Goal: Task Accomplishment & Management: Complete application form

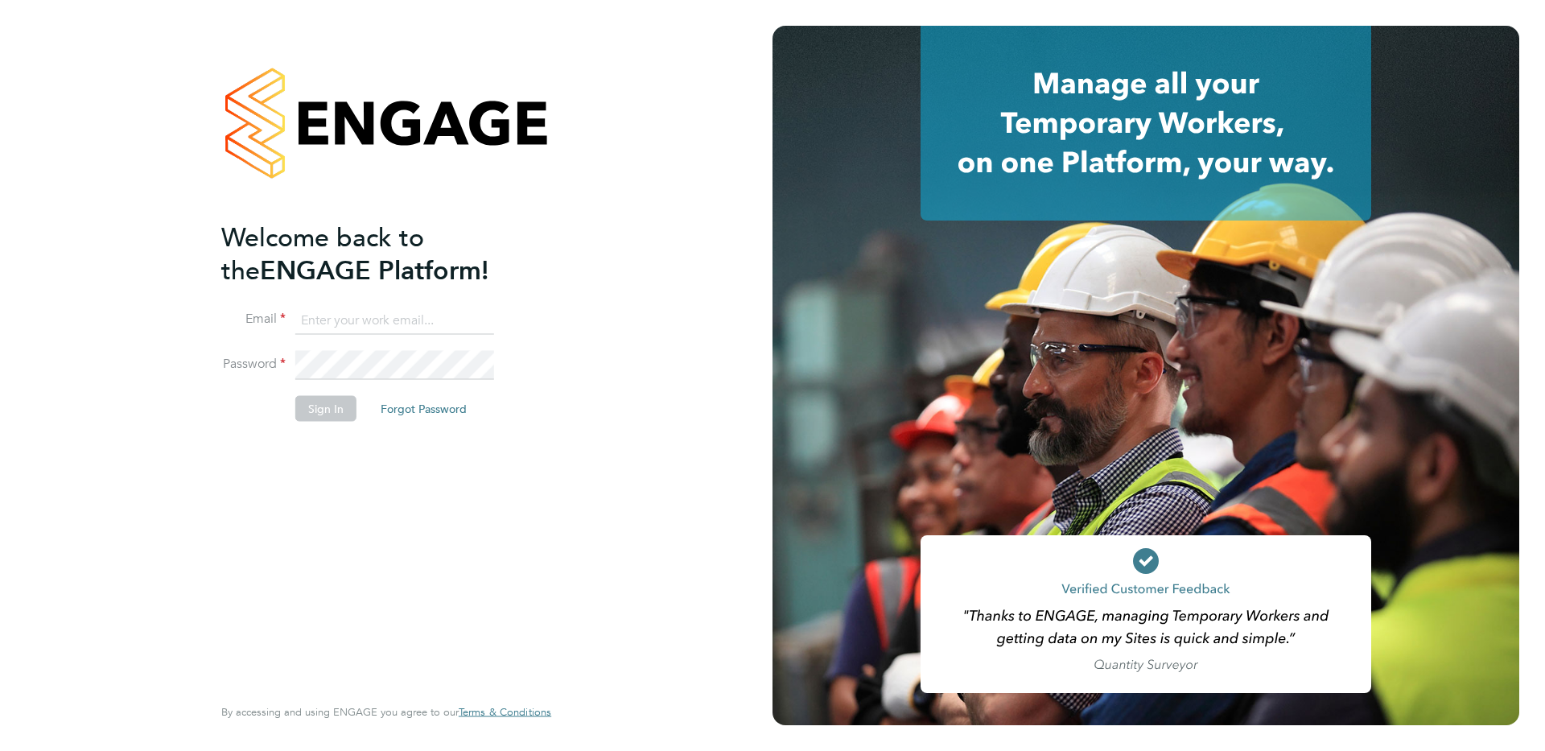
type input "estim8fm@outlook.com"
click at [331, 414] on button "Sign In" at bounding box center [325, 409] width 61 height 26
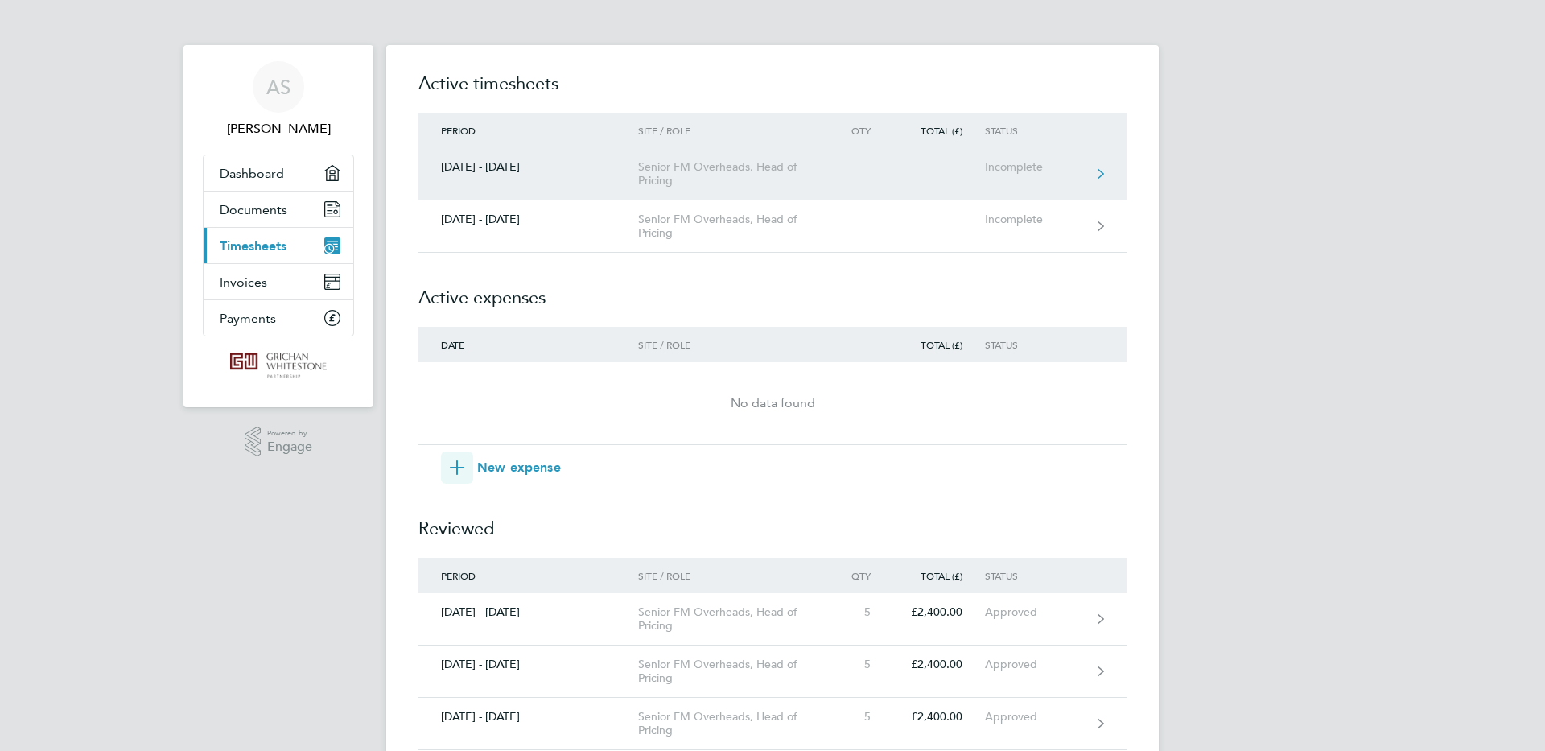
click at [670, 168] on div "Senior FM Overheads, Head of Pricing" at bounding box center [730, 173] width 184 height 27
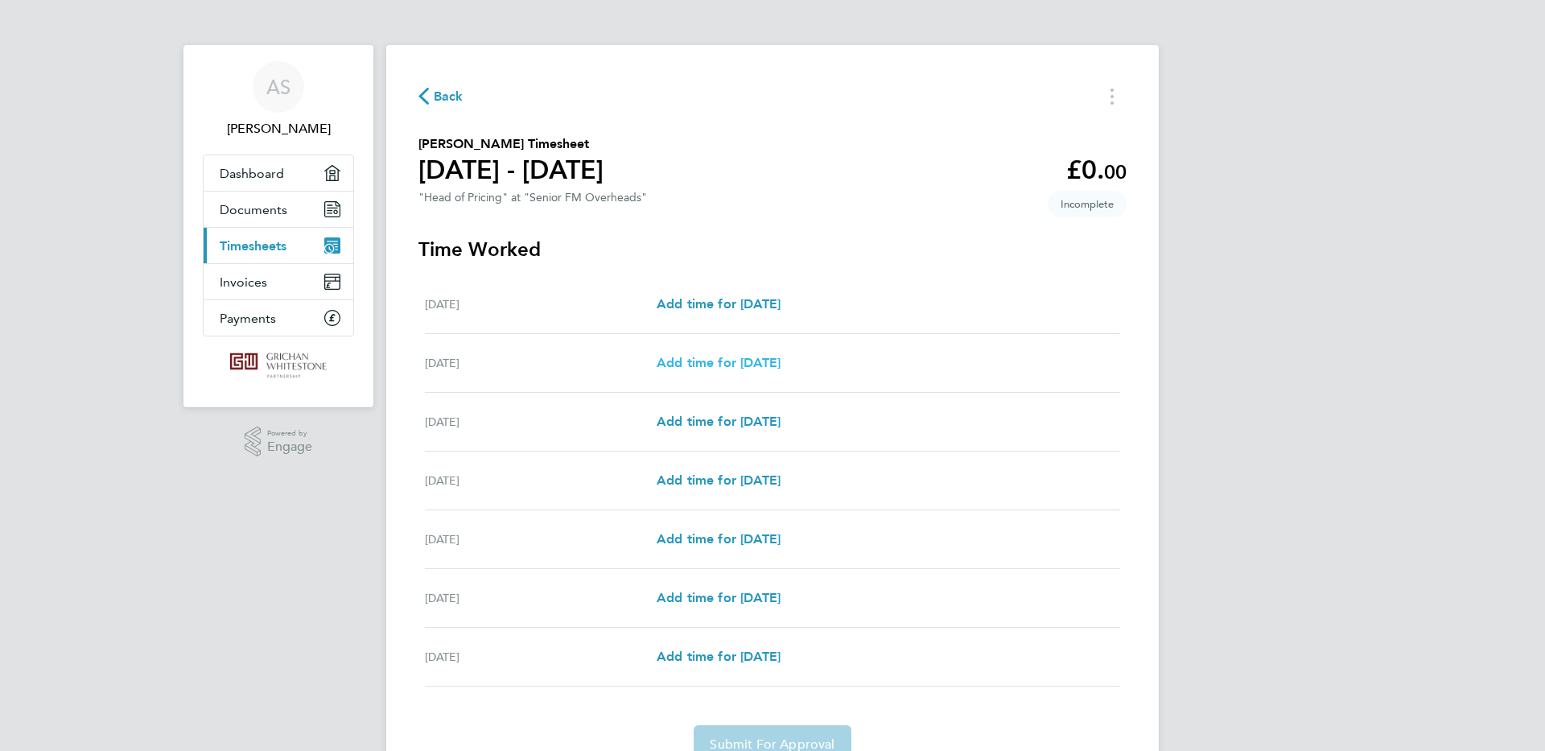
click at [679, 361] on span "Add time for [DATE]" at bounding box center [719, 362] width 124 height 15
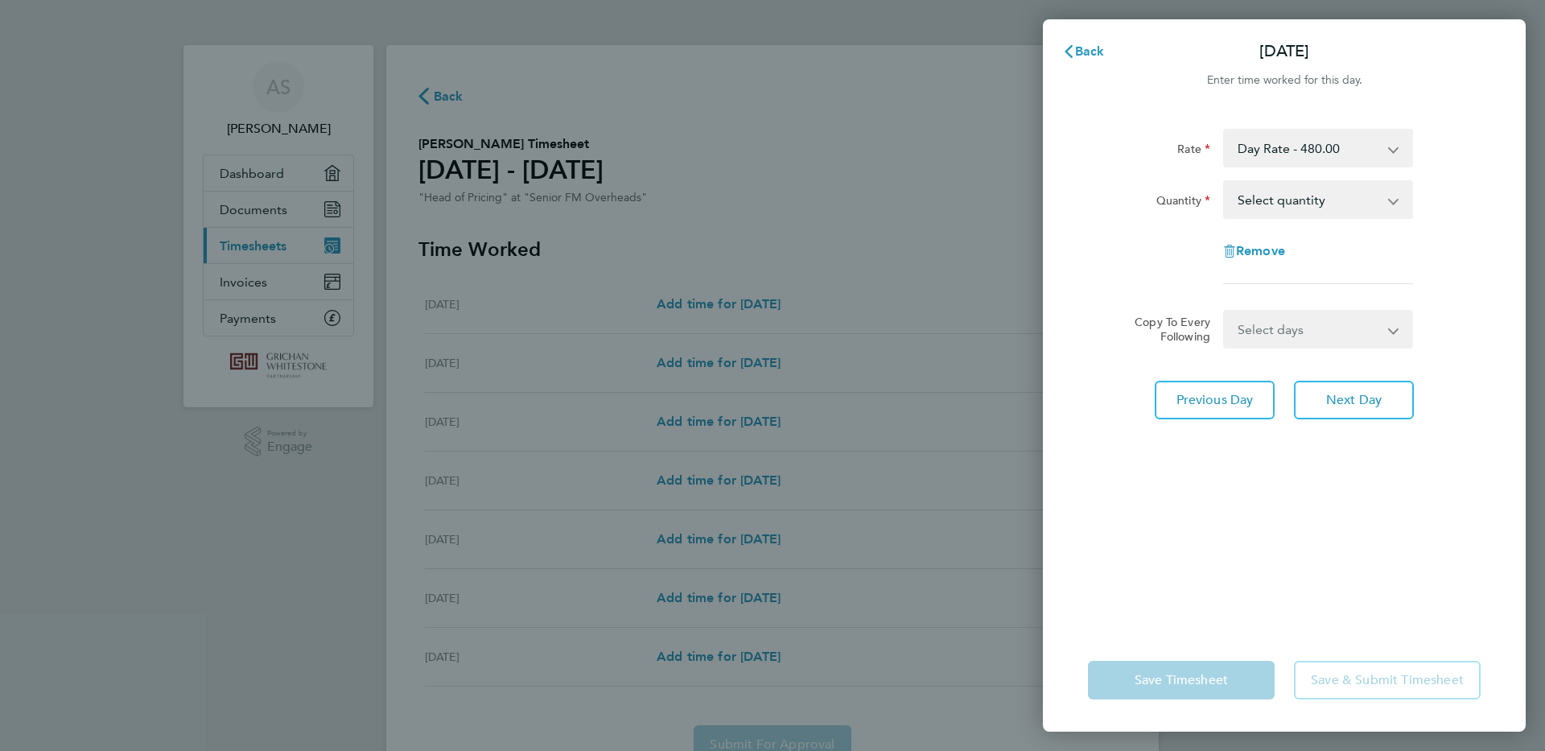
click at [1395, 202] on app-icon-cross-button at bounding box center [1401, 199] width 19 height 35
click at [1393, 201] on app-icon-cross-button at bounding box center [1401, 199] width 19 height 35
click at [1290, 204] on select "Select quantity 0.5 1" at bounding box center [1308, 199] width 167 height 35
select select "1"
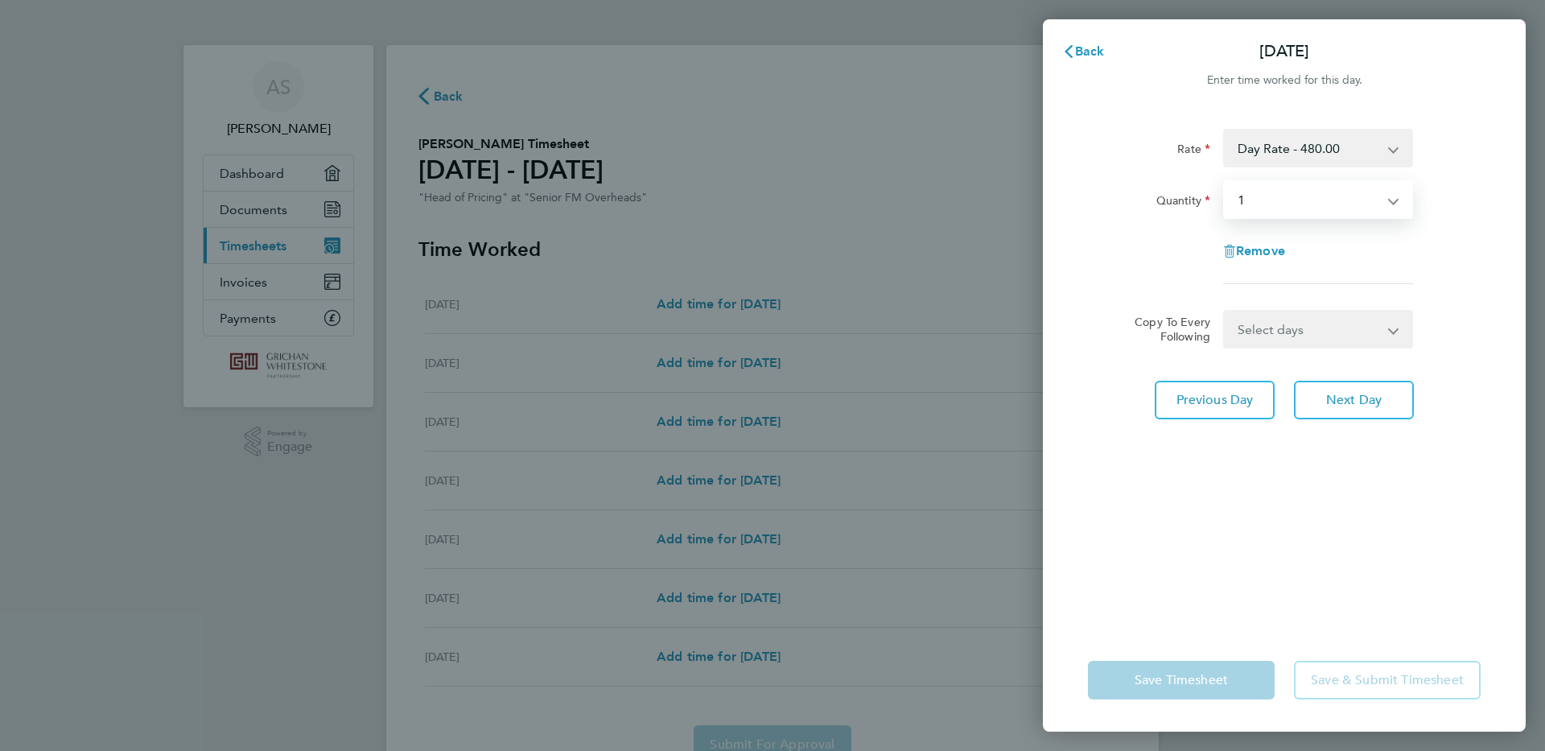
click at [1225, 182] on select "Select quantity 0.5 1" at bounding box center [1308, 199] width 167 height 35
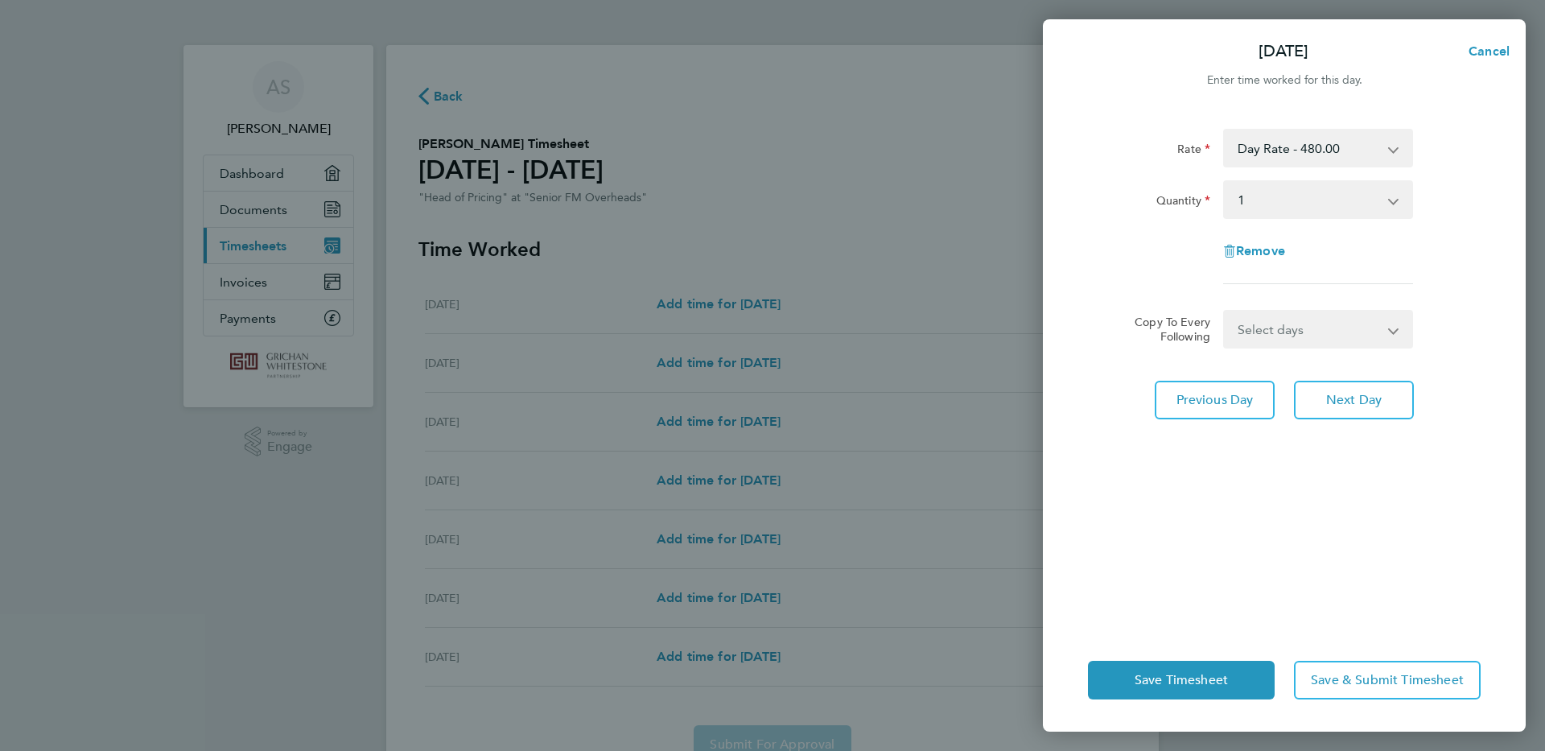
click at [1397, 332] on app-icon-cross-button at bounding box center [1403, 328] width 19 height 35
click at [1309, 332] on select "Select days Day Weekday (Mon-Fri) Weekend (Sat-Sun) [DATE] [DATE] [DATE] [DATE]…" at bounding box center [1309, 328] width 169 height 35
drag, startPoint x: 1086, startPoint y: 542, endPoint x: 1044, endPoint y: 541, distance: 42.7
click at [1086, 542] on div "Rate Day Rate - 480.00 Quantity Select quantity 0.5 1 Remove Copy To Every Foll…" at bounding box center [1284, 368] width 483 height 519
click at [1393, 335] on select "Select days Day Weekday (Mon-Fri) Weekend (Sat-Sun) [DATE] [DATE] [DATE] [DATE]…" at bounding box center [1309, 328] width 169 height 35
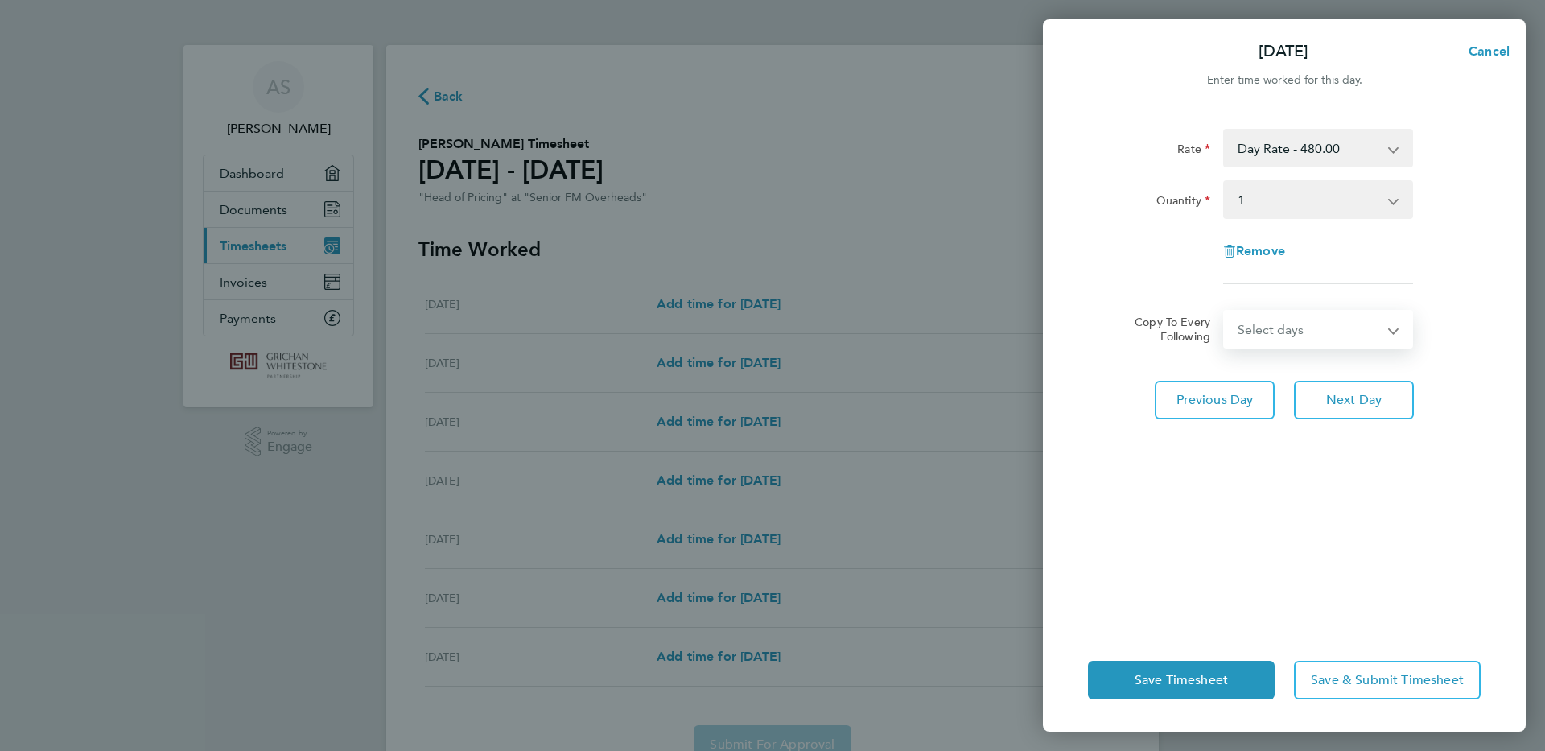
select select "WED"
click at [1225, 311] on select "Select days Day Weekday (Mon-Fri) Weekend (Sat-Sun) [DATE] [DATE] [DATE] [DATE]…" at bounding box center [1309, 328] width 169 height 35
select select "[DATE]"
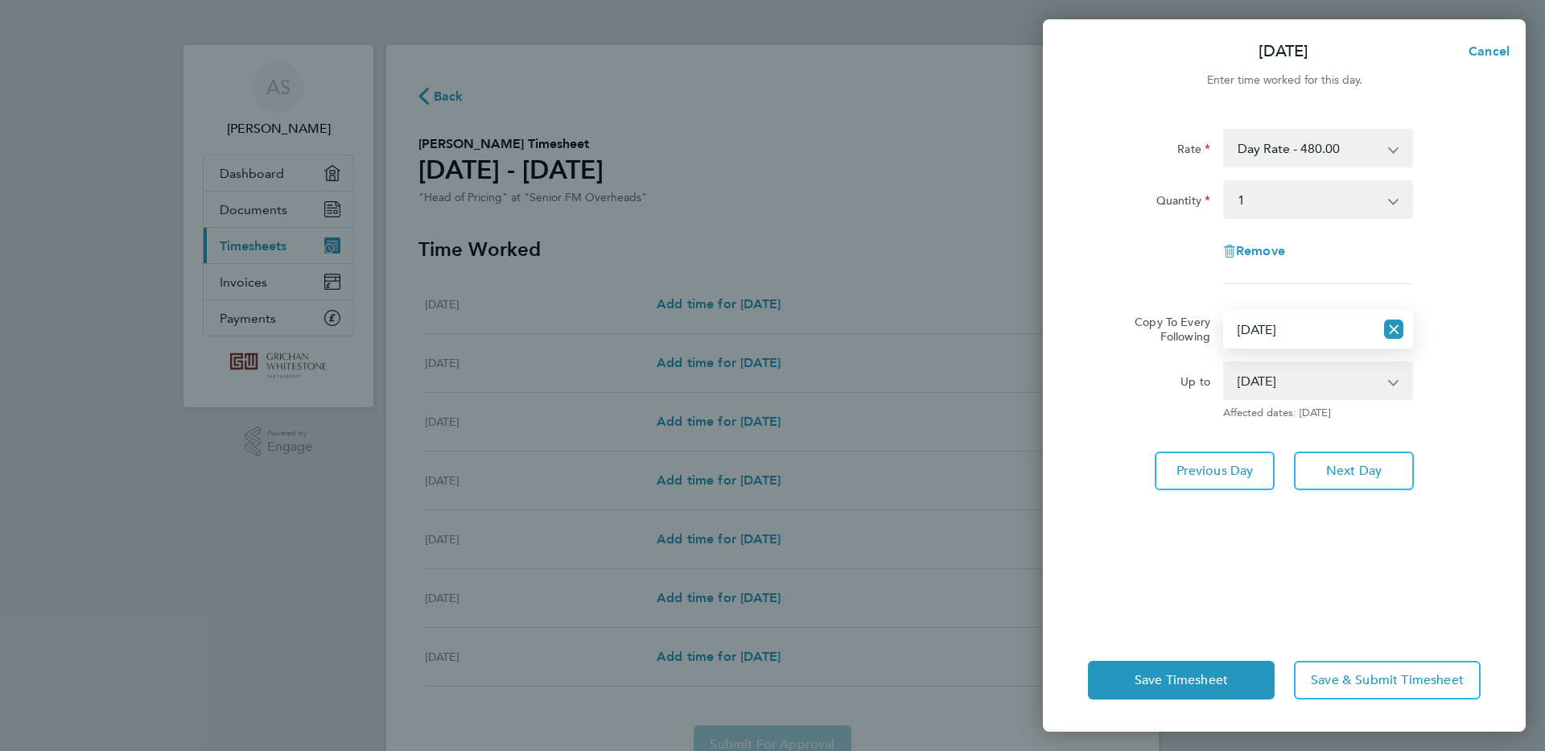
click at [1395, 384] on app-icon-cross-button at bounding box center [1401, 380] width 19 height 35
click at [1482, 50] on span "Cancel" at bounding box center [1487, 50] width 46 height 15
select select "0: null"
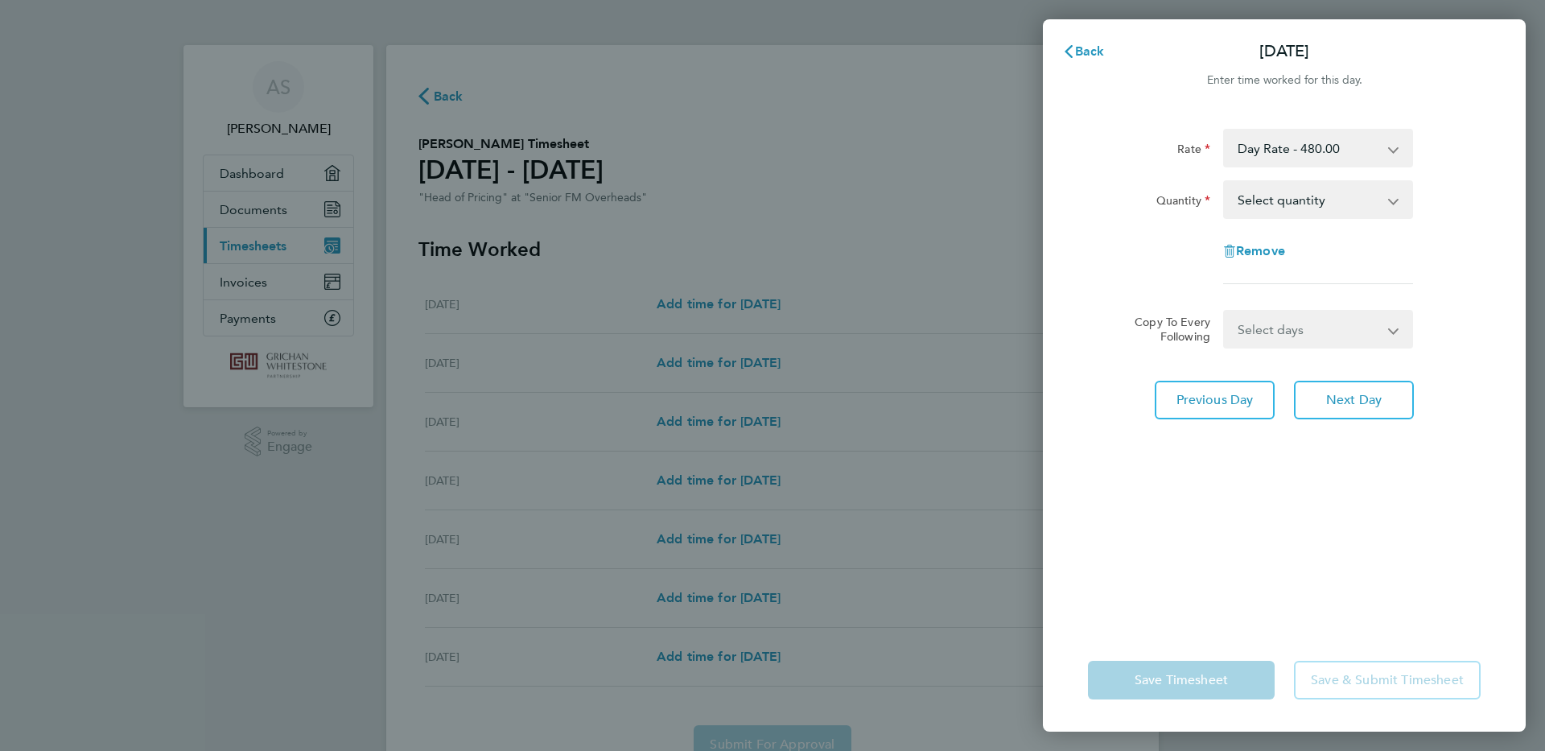
click at [674, 363] on div "Back [DATE] Enter time worked for this day. Rate Day Rate - 480.00 Quantity Sel…" at bounding box center [772, 375] width 1545 height 751
click at [690, 363] on div "Back [DATE] Enter time worked for this day. Rate Day Rate - 480.00 Quantity Sel…" at bounding box center [772, 375] width 1545 height 751
click at [1394, 204] on app-icon-cross-button at bounding box center [1401, 199] width 19 height 35
click at [1264, 197] on select "Select quantity 0.5 1" at bounding box center [1308, 199] width 167 height 35
select select "1"
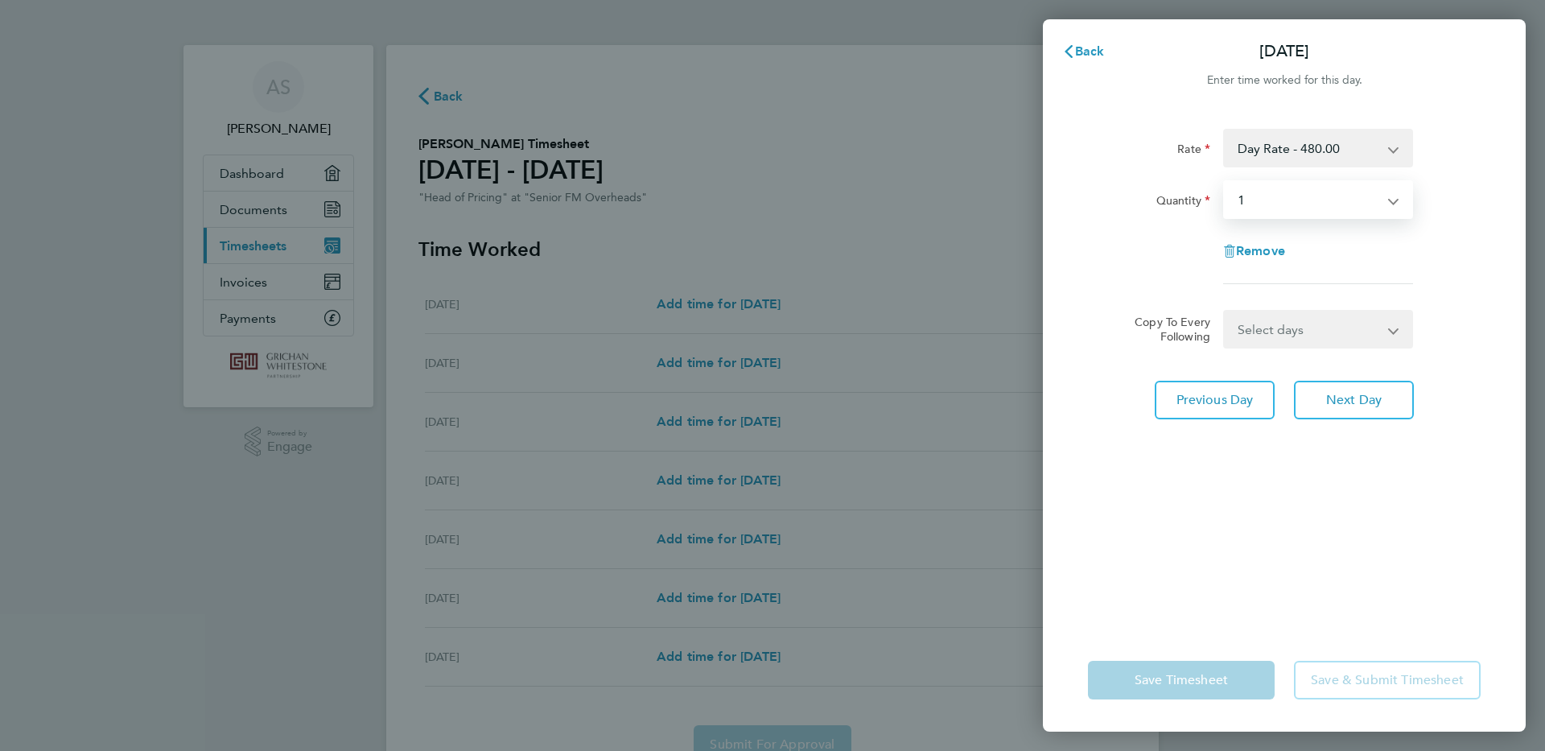
click at [1225, 182] on select "Select quantity 0.5 1" at bounding box center [1308, 199] width 167 height 35
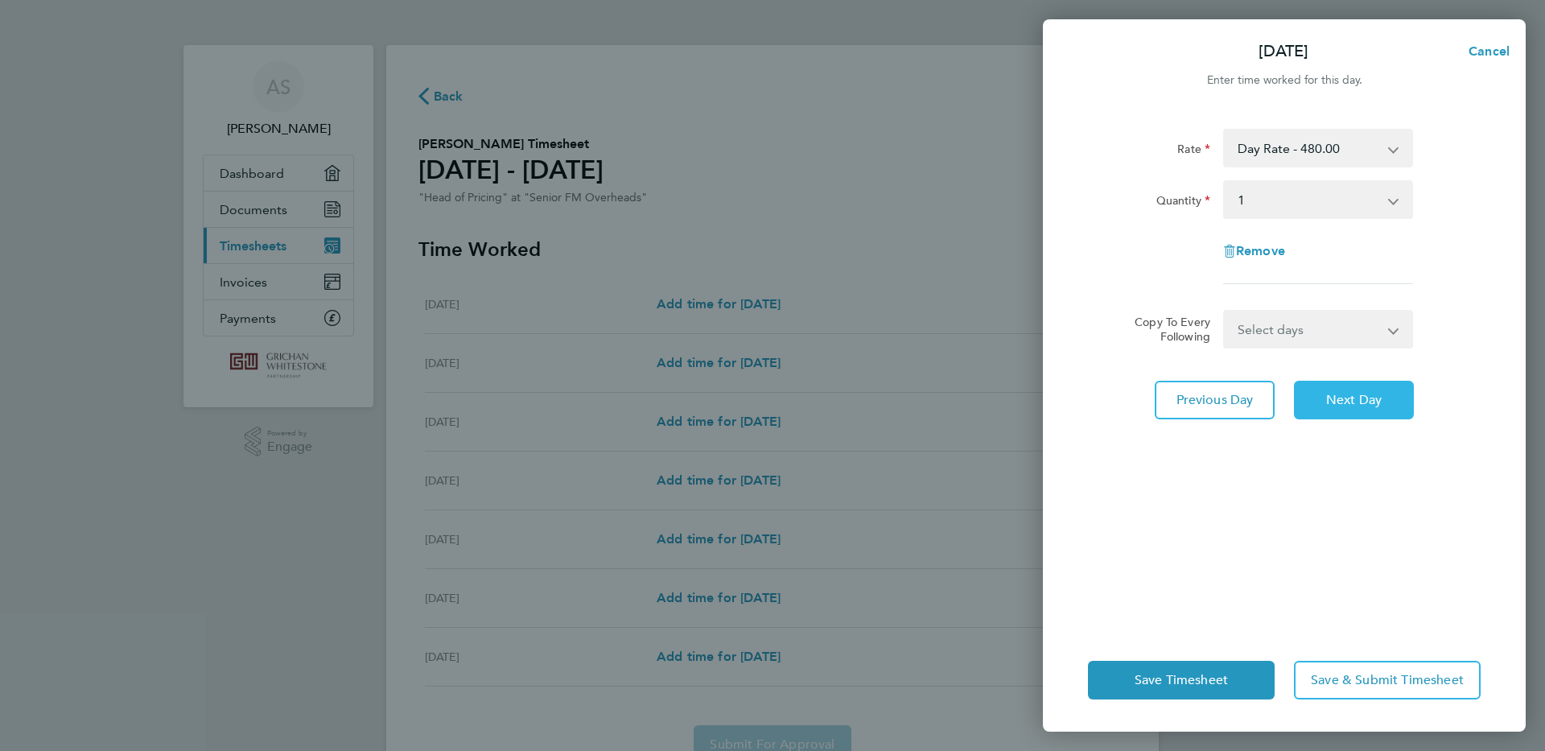
click at [1354, 402] on span "Next Day" at bounding box center [1354, 400] width 56 height 16
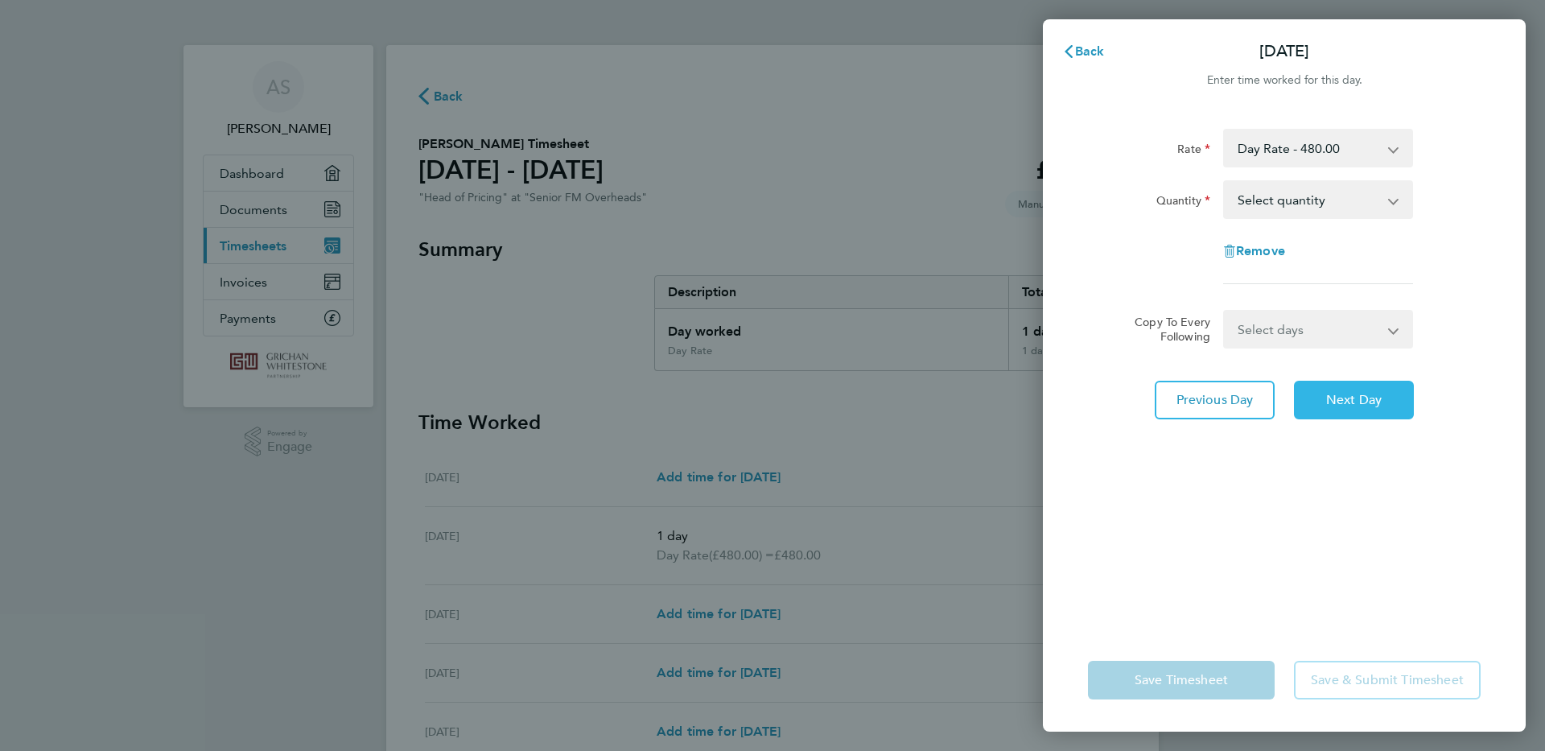
click at [1351, 401] on span "Next Day" at bounding box center [1354, 400] width 56 height 16
click at [1356, 399] on span "Next Day" at bounding box center [1354, 400] width 56 height 16
click at [699, 611] on div "Back [DATE] Enter time worked for this day. Rate Day Rate - 480.00 Quantity Sel…" at bounding box center [772, 375] width 1545 height 751
click at [703, 614] on div "Back [DATE] Enter time worked for this day. Rate Day Rate - 480.00 Quantity Sel…" at bounding box center [772, 375] width 1545 height 751
click at [704, 614] on div "Back [DATE] Enter time worked for this day. Rate Day Rate - 480.00 Quantity Sel…" at bounding box center [772, 375] width 1545 height 751
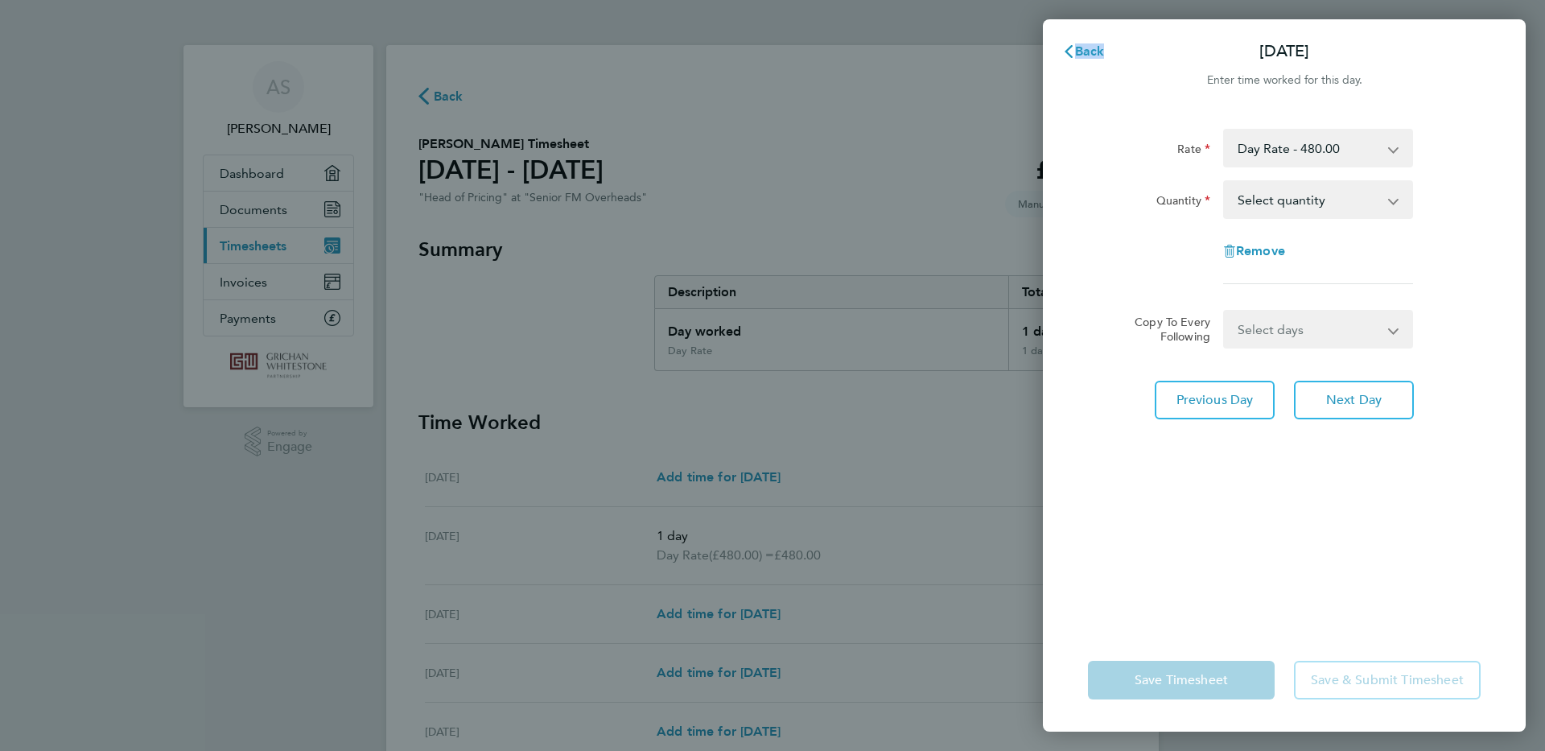
click at [704, 614] on div "Back [DATE] Enter time worked for this day. Rate Day Rate - 480.00 Quantity Sel…" at bounding box center [772, 375] width 1545 height 751
click at [1293, 198] on select "Select quantity 0.5 1" at bounding box center [1308, 199] width 167 height 35
select select "1"
click at [1225, 182] on select "Select quantity 0.5 1" at bounding box center [1308, 199] width 167 height 35
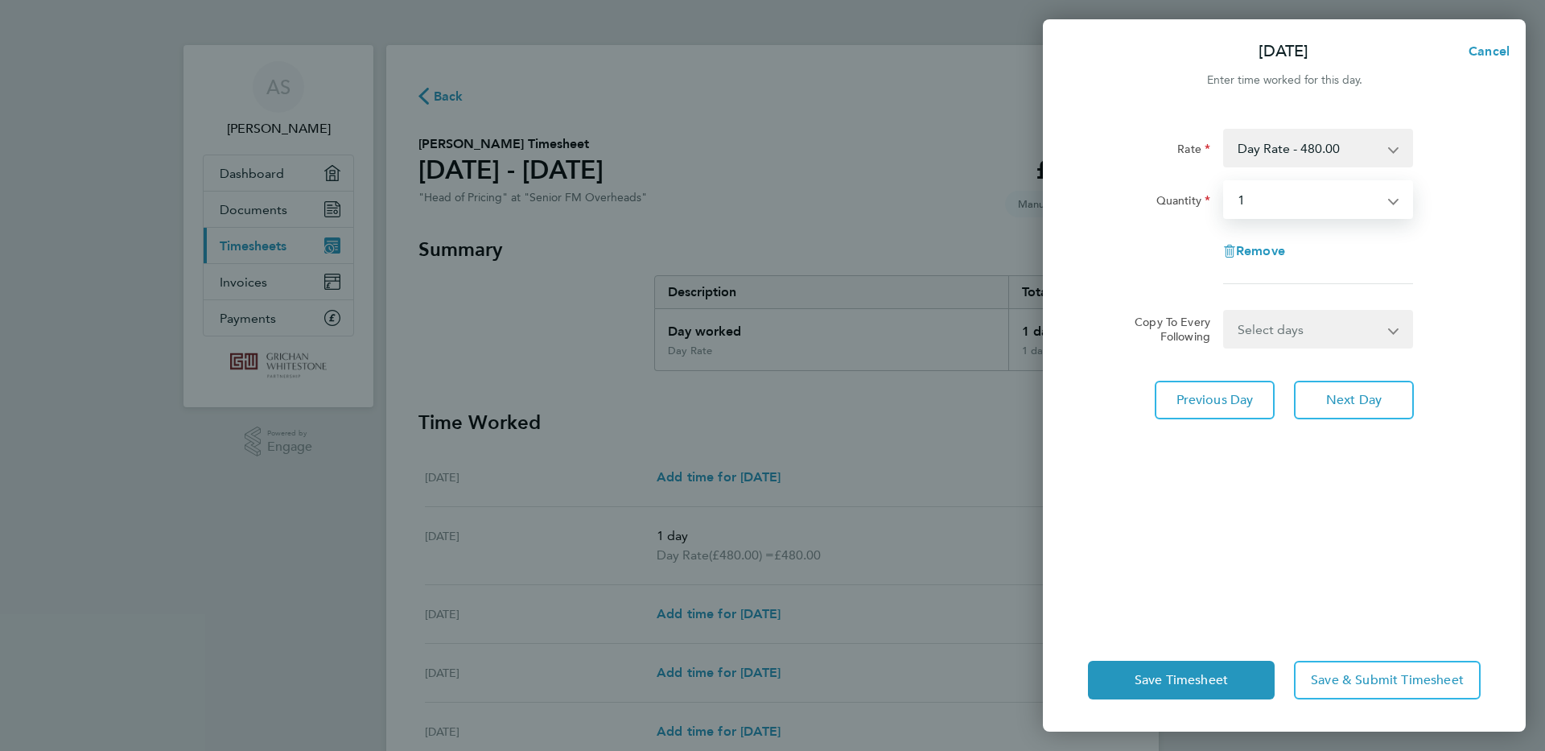
click at [1396, 330] on app-icon-cross-button at bounding box center [1403, 328] width 19 height 35
click at [1302, 330] on select "Select days Day Weekend (Sat-Sun) [DATE] [DATE]" at bounding box center [1309, 328] width 169 height 35
click at [876, 587] on div "[DATE] Cancel Enter time worked for this day. Rate Day Rate - 480.00 Quantity S…" at bounding box center [772, 375] width 1545 height 751
click at [714, 615] on div "[DATE] Cancel Enter time worked for this day. Rate Day Rate - 480.00 Quantity S…" at bounding box center [772, 375] width 1545 height 751
click at [1394, 200] on app-icon-cross-button at bounding box center [1401, 199] width 19 height 35
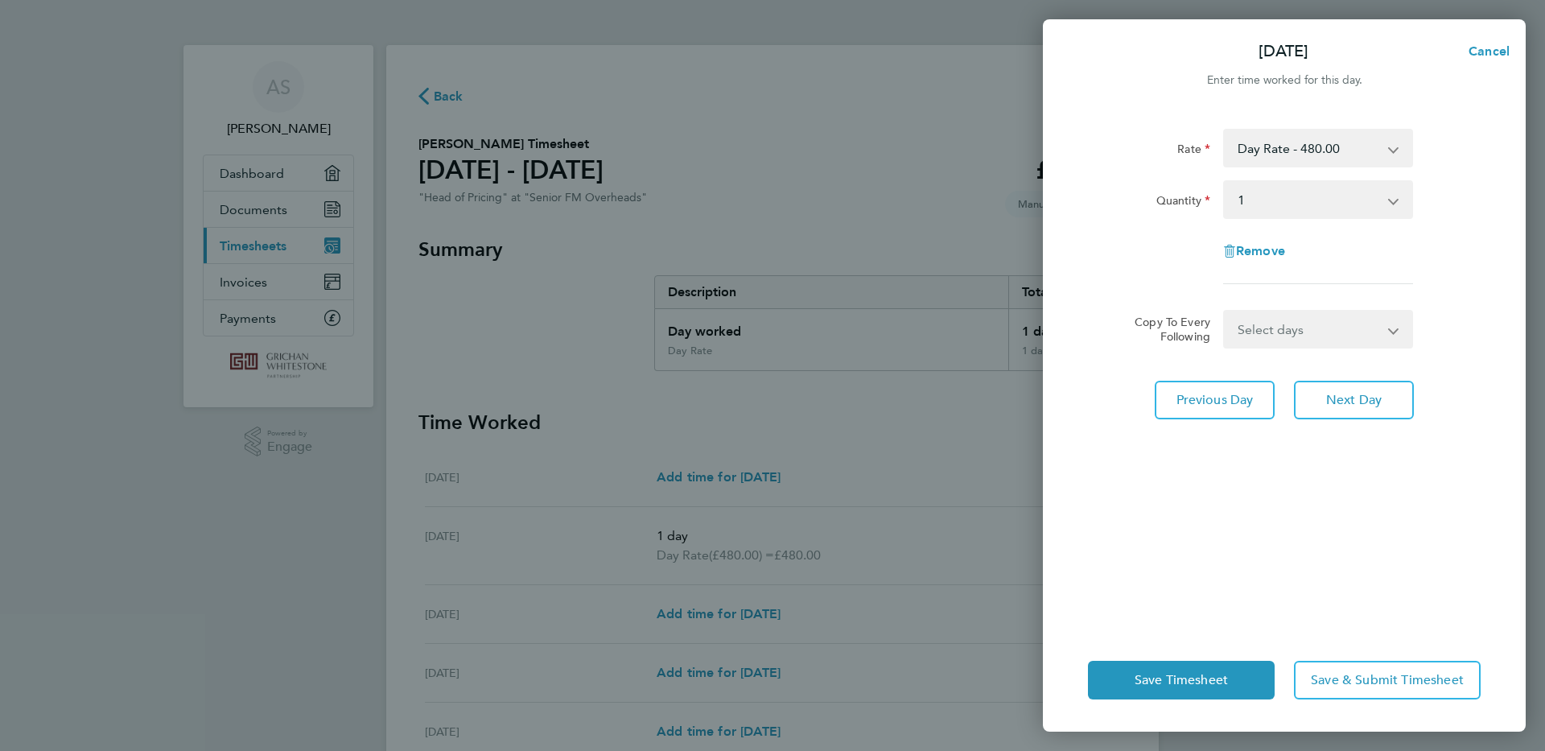
click at [1394, 200] on app-icon-cross-button at bounding box center [1401, 199] width 19 height 35
click at [1255, 328] on select "Select days Day Weekend (Sat-Sun) [DATE] [DATE]" at bounding box center [1309, 328] width 169 height 35
select select "DAY"
click at [1225, 311] on select "Select days Day Weekend (Sat-Sun) [DATE] [DATE]" at bounding box center [1309, 328] width 169 height 35
select select "[DATE]"
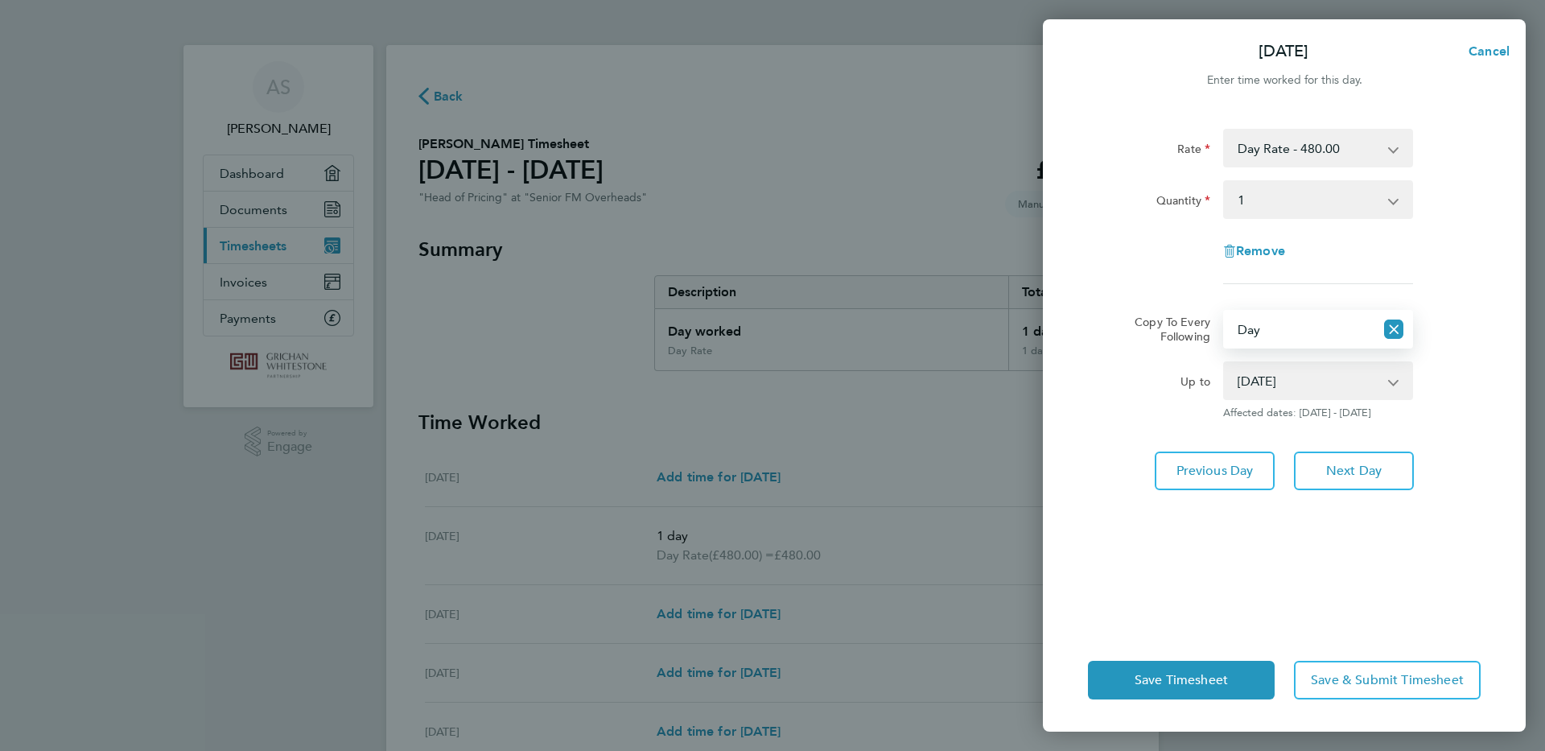
click at [1392, 384] on app-icon-cross-button at bounding box center [1401, 380] width 19 height 35
click at [1283, 382] on select "[DATE] [DATE]" at bounding box center [1308, 380] width 167 height 35
click at [1478, 592] on div "Rate Day Rate - 480.00 Quantity Select quantity 0.5 1 Remove Copy To Every Foll…" at bounding box center [1284, 368] width 483 height 519
click at [882, 674] on div "[DATE] Cancel Enter time worked for this day. Rate Day Rate - 480.00 Quantity S…" at bounding box center [772, 375] width 1545 height 751
click at [1482, 52] on span "Cancel" at bounding box center [1487, 50] width 46 height 15
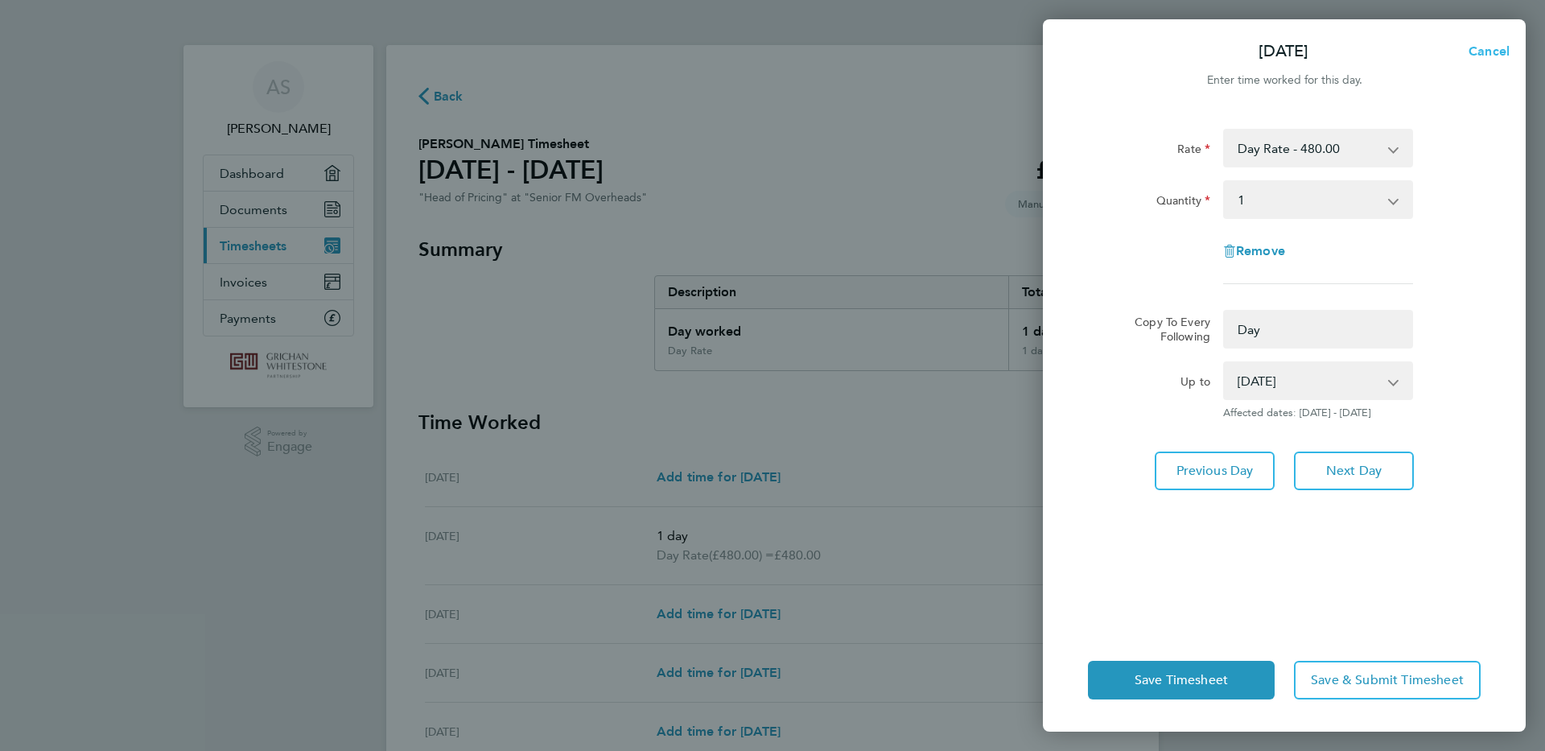
select select "0: null"
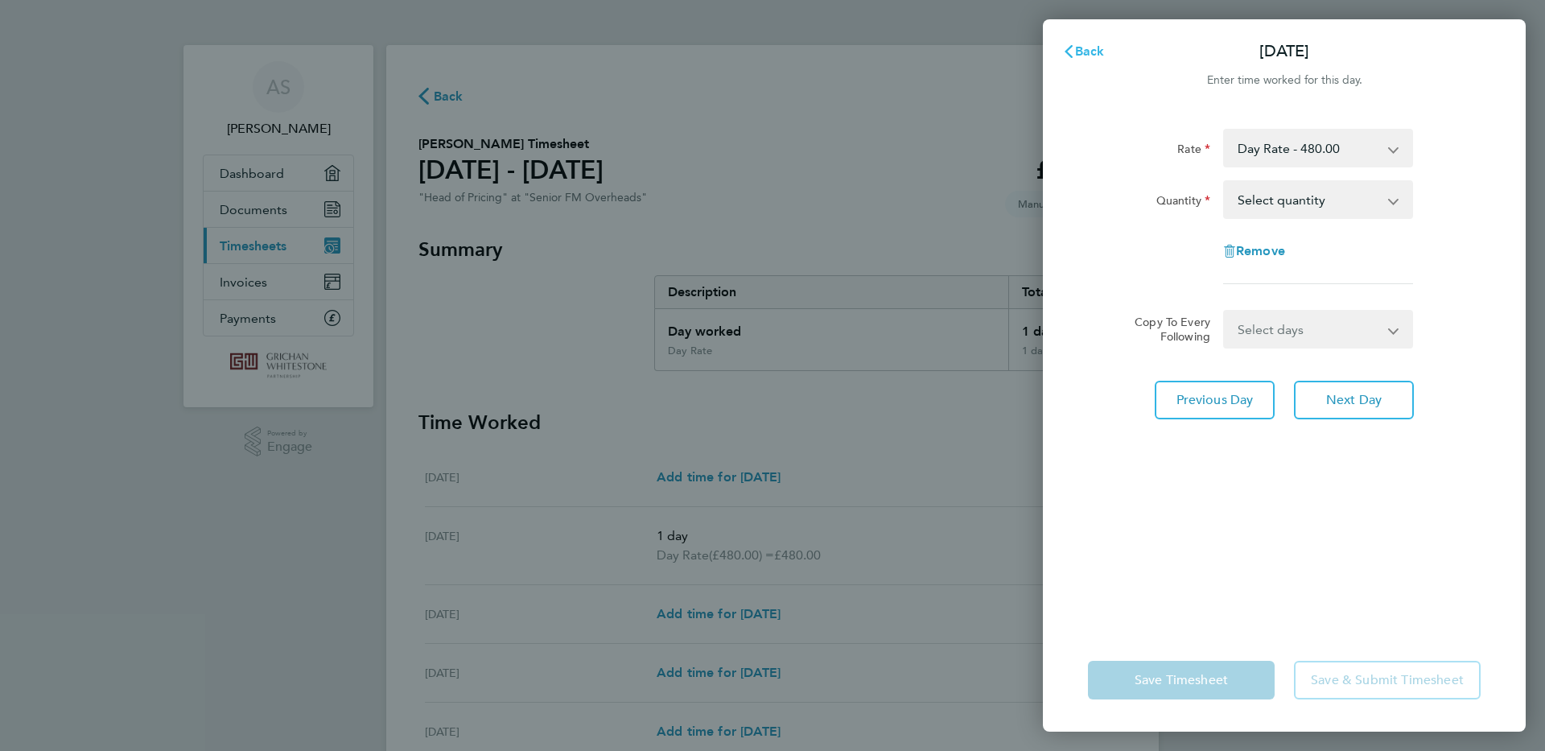
click at [1087, 44] on span "Back" at bounding box center [1090, 50] width 30 height 15
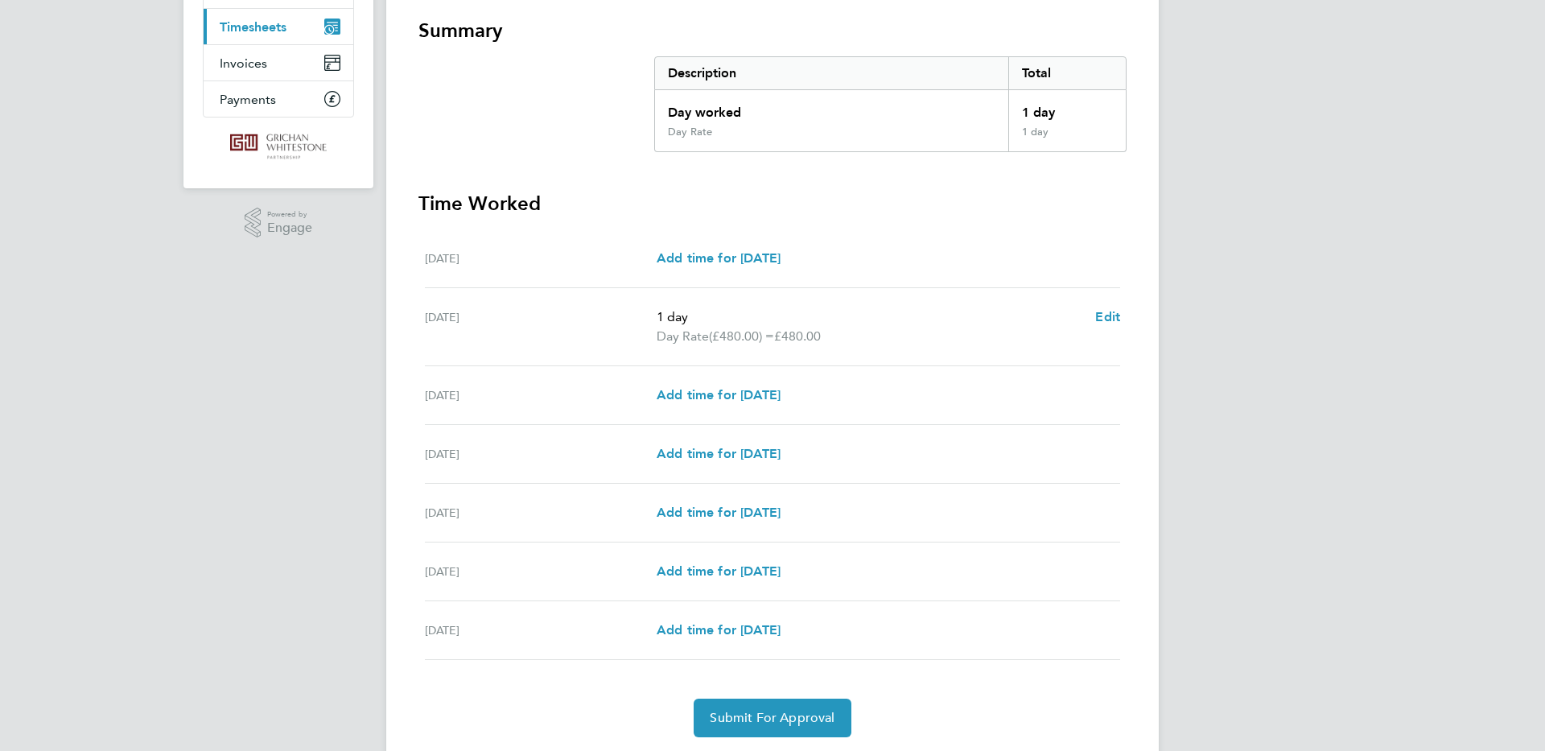
scroll to position [270, 0]
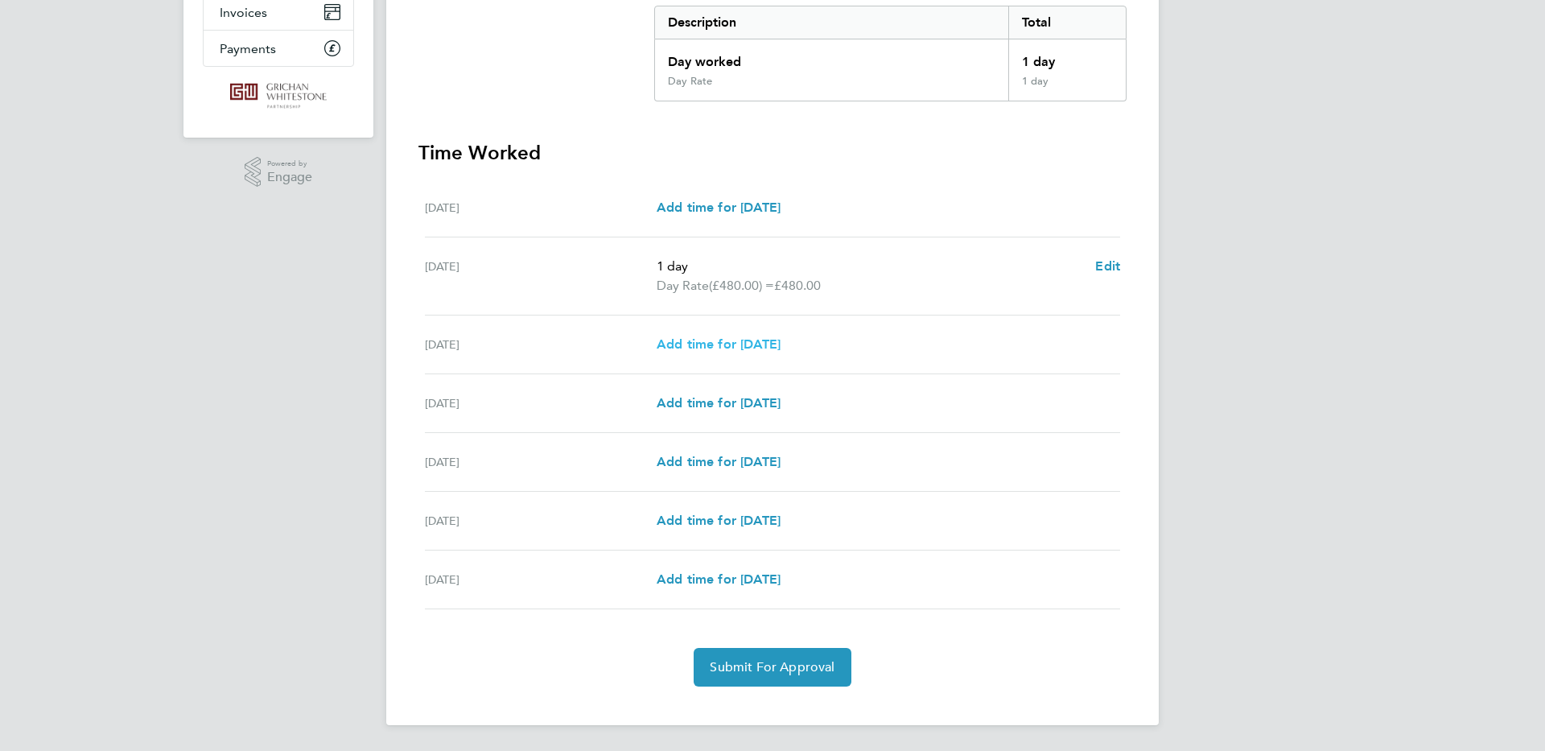
click at [781, 343] on span "Add time for [DATE]" at bounding box center [719, 343] width 124 height 15
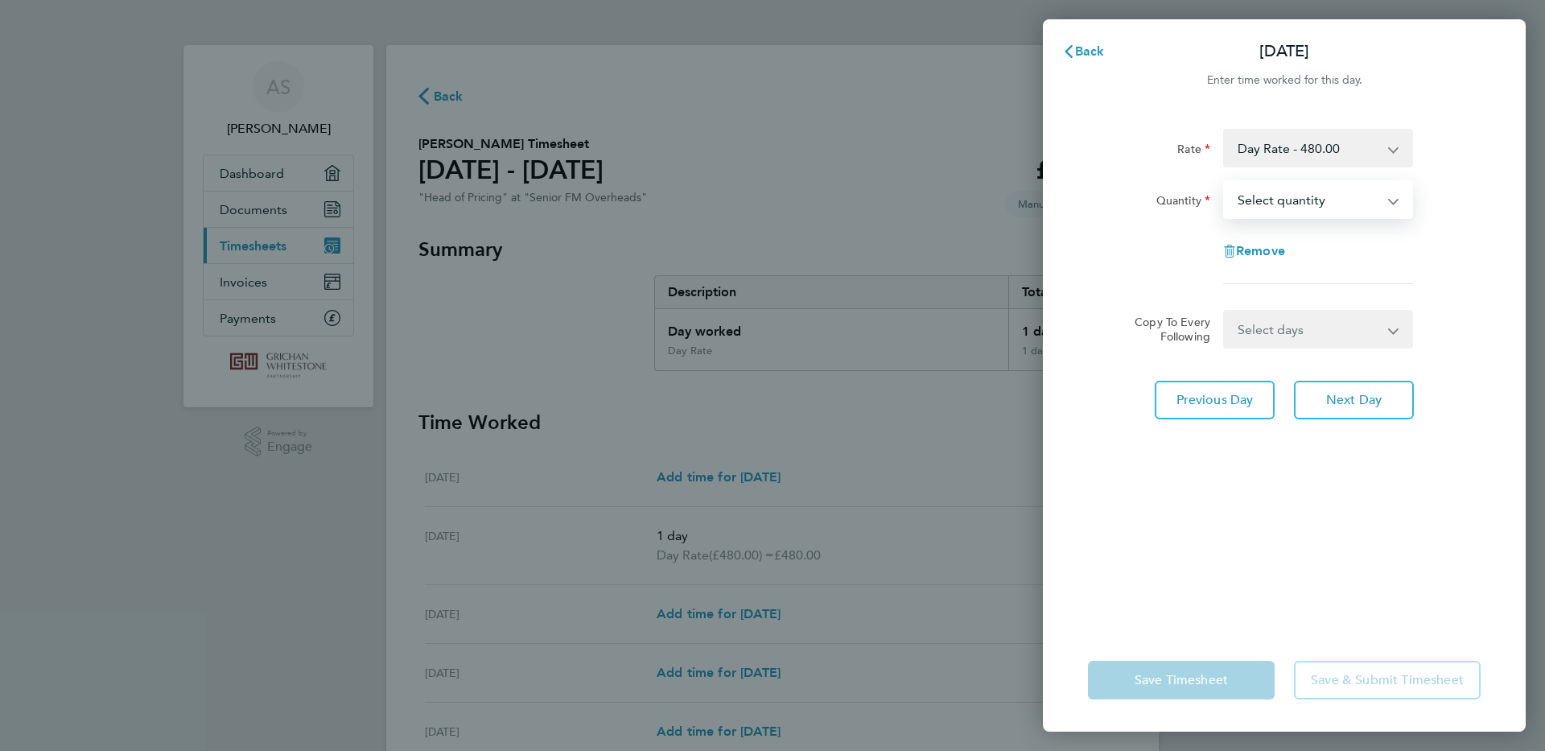
click at [1297, 204] on select "Select quantity 0.5 1" at bounding box center [1308, 199] width 167 height 35
select select "1"
click at [1225, 182] on select "Select quantity 0.5 1" at bounding box center [1308, 199] width 167 height 35
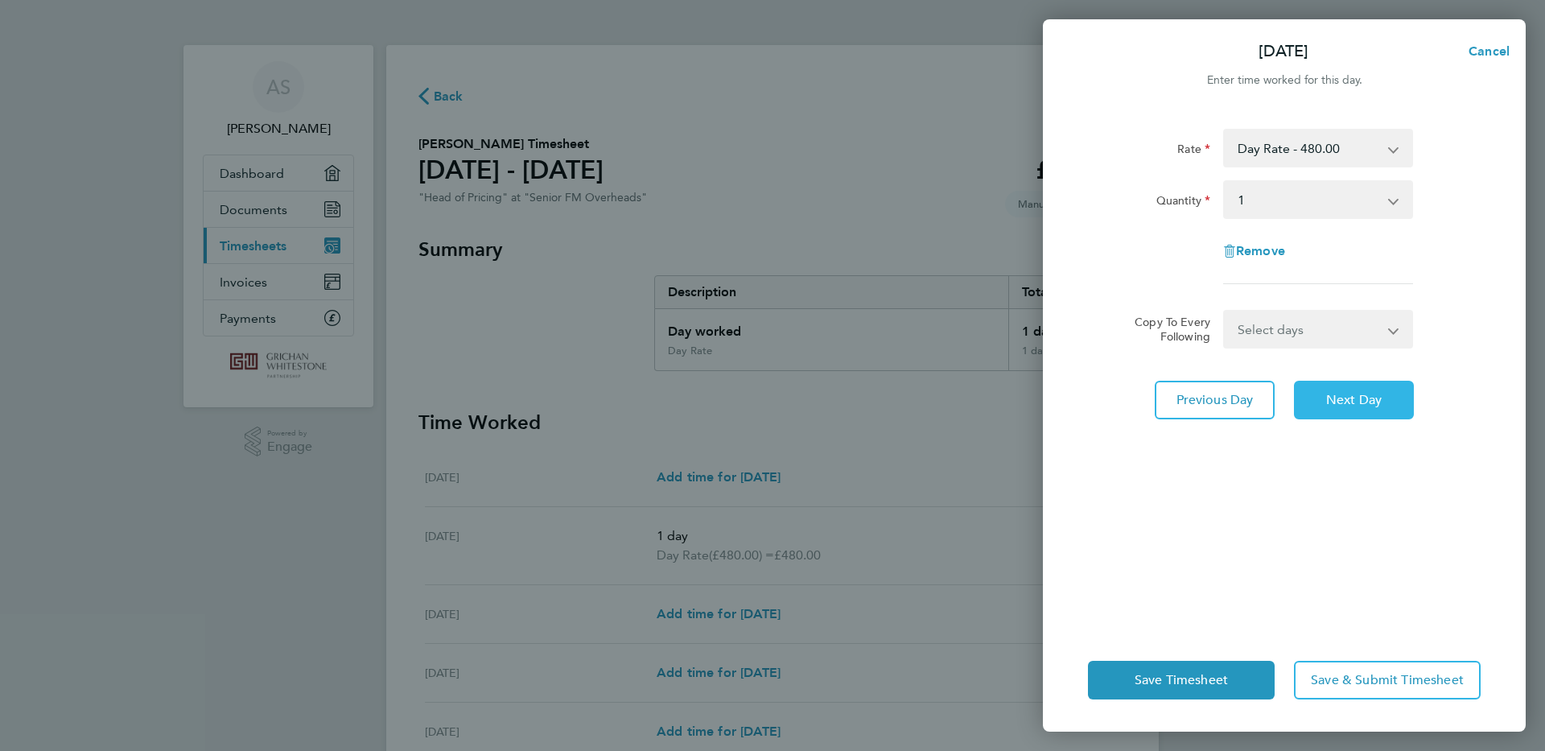
click at [1350, 398] on span "Next Day" at bounding box center [1354, 400] width 56 height 16
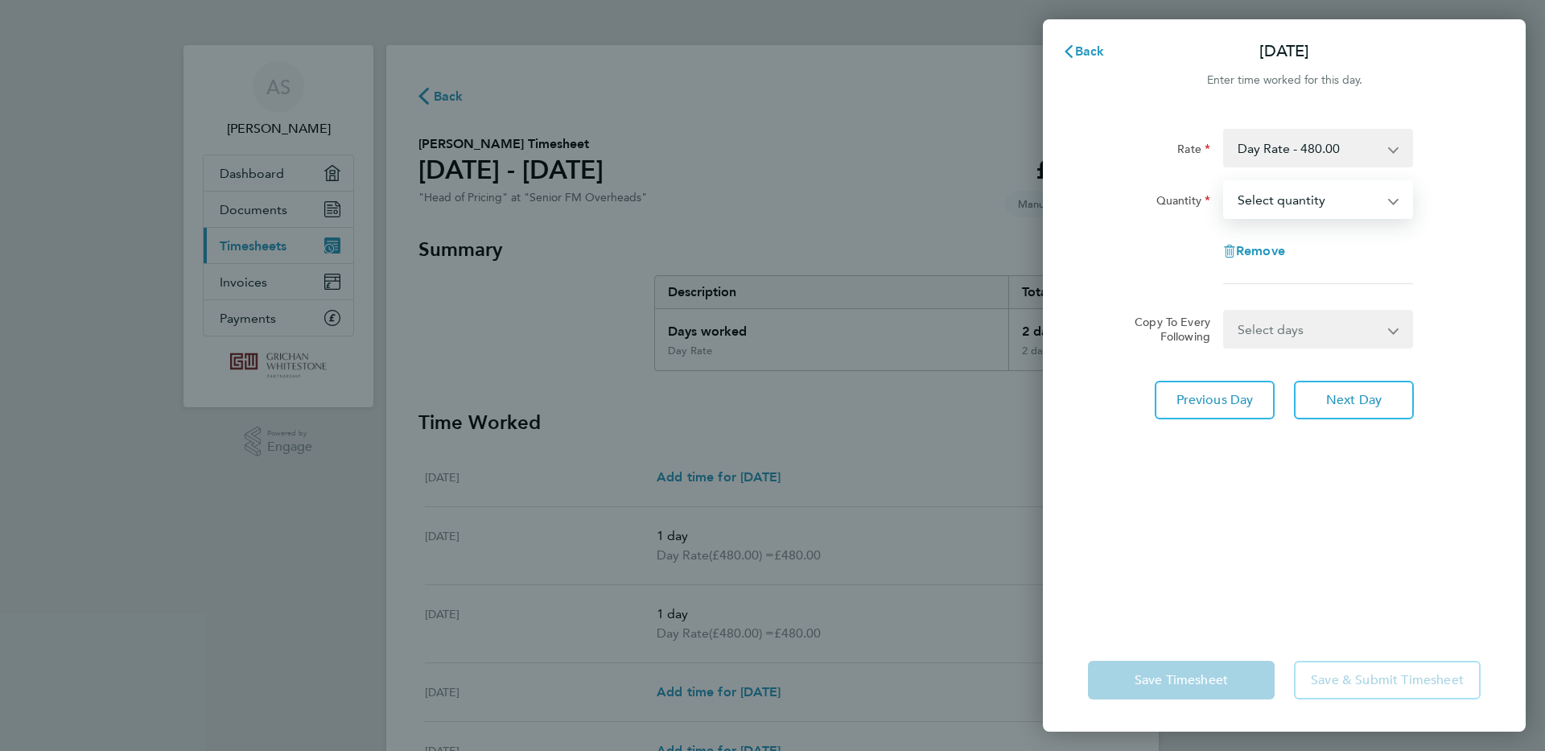
click at [1331, 199] on select "Select quantity 0.5 1" at bounding box center [1308, 199] width 167 height 35
select select "1"
click at [1225, 182] on select "Select quantity 0.5 1" at bounding box center [1308, 199] width 167 height 35
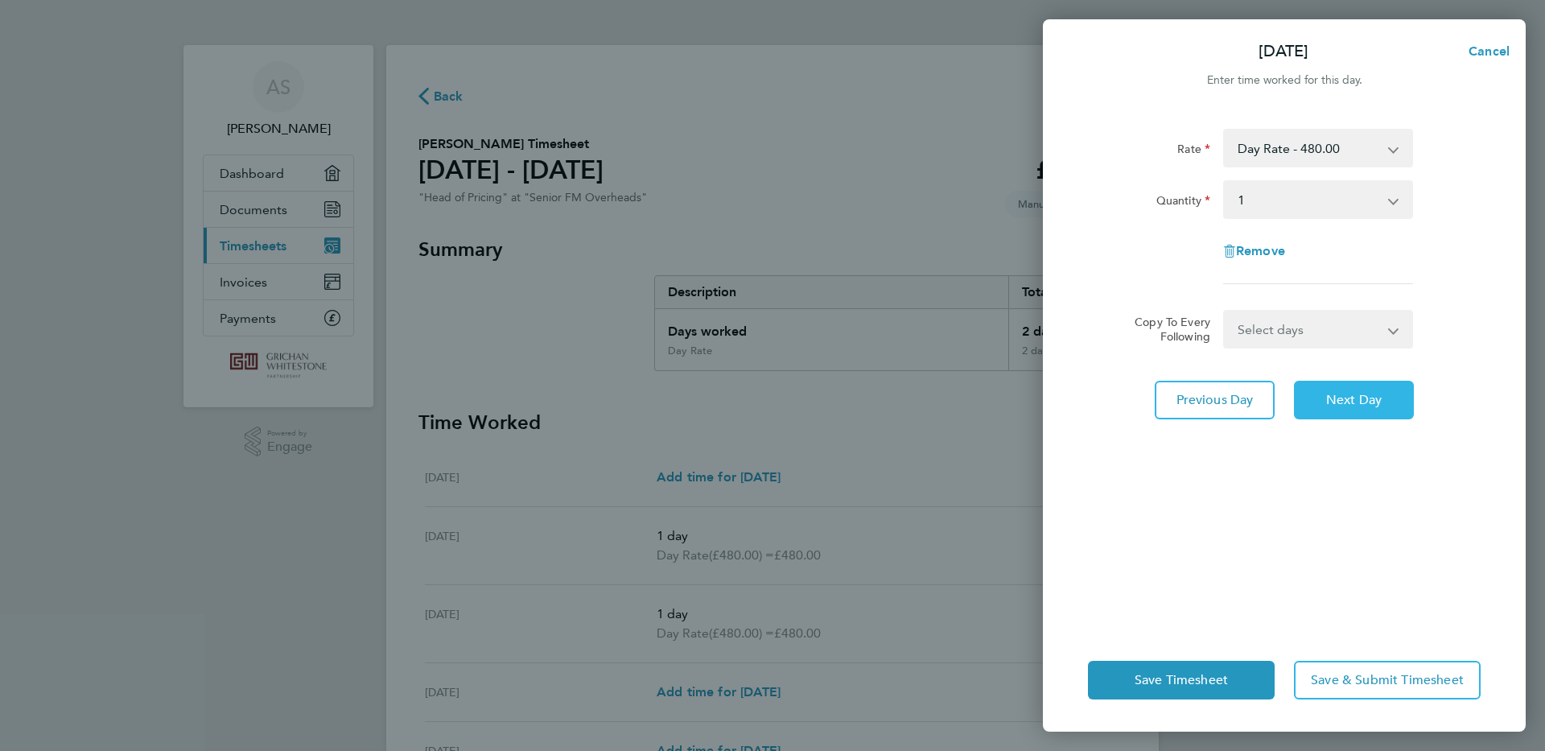
click at [1342, 406] on span "Next Day" at bounding box center [1354, 400] width 56 height 16
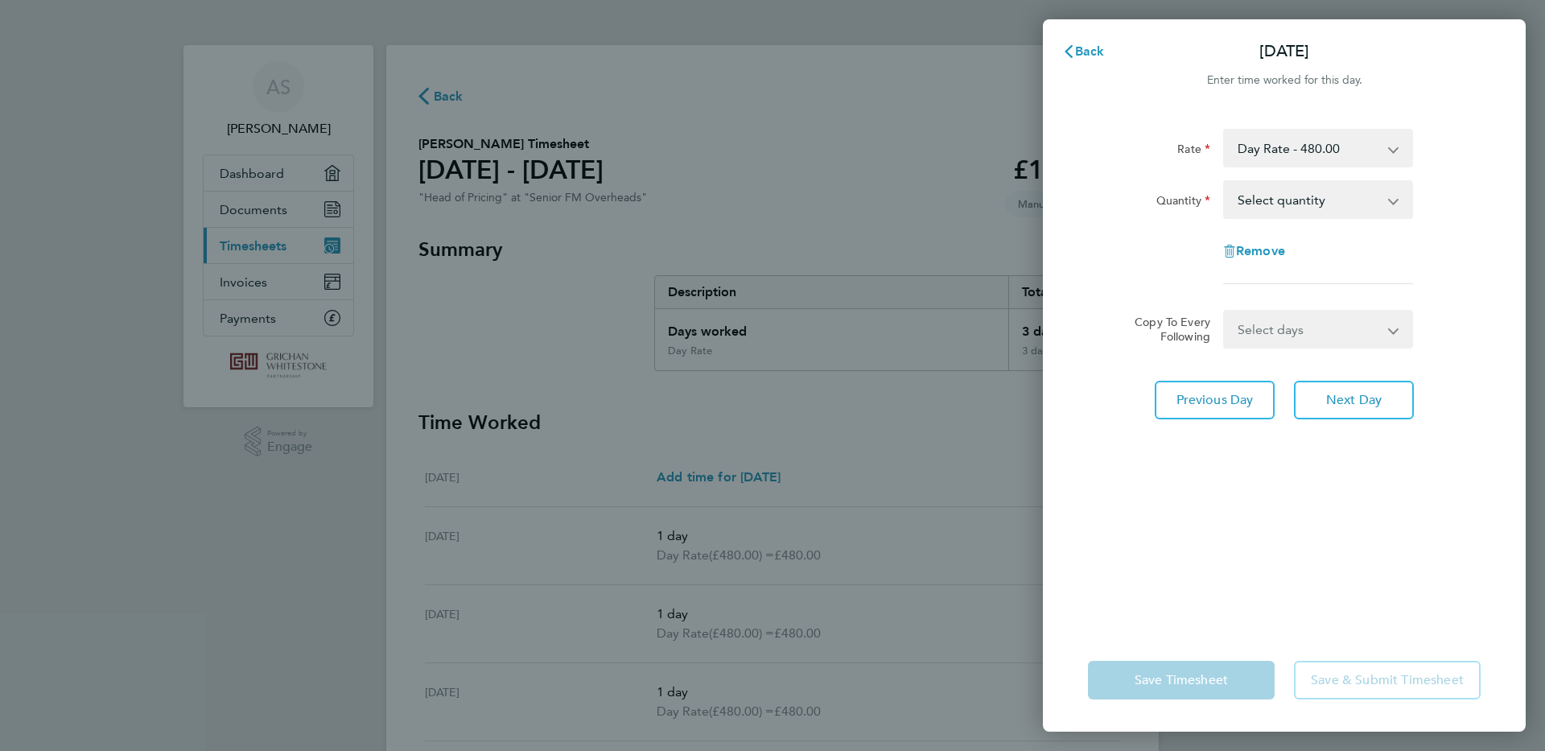
click at [881, 700] on div "Back [DATE] Enter time worked for this day. Rate Day Rate - 480.00 Quantity Sel…" at bounding box center [772, 375] width 1545 height 751
click at [1311, 200] on select "Select quantity 0.5 1" at bounding box center [1308, 199] width 167 height 35
select select "1"
click at [1225, 182] on select "Select quantity 0.5 1" at bounding box center [1308, 199] width 167 height 35
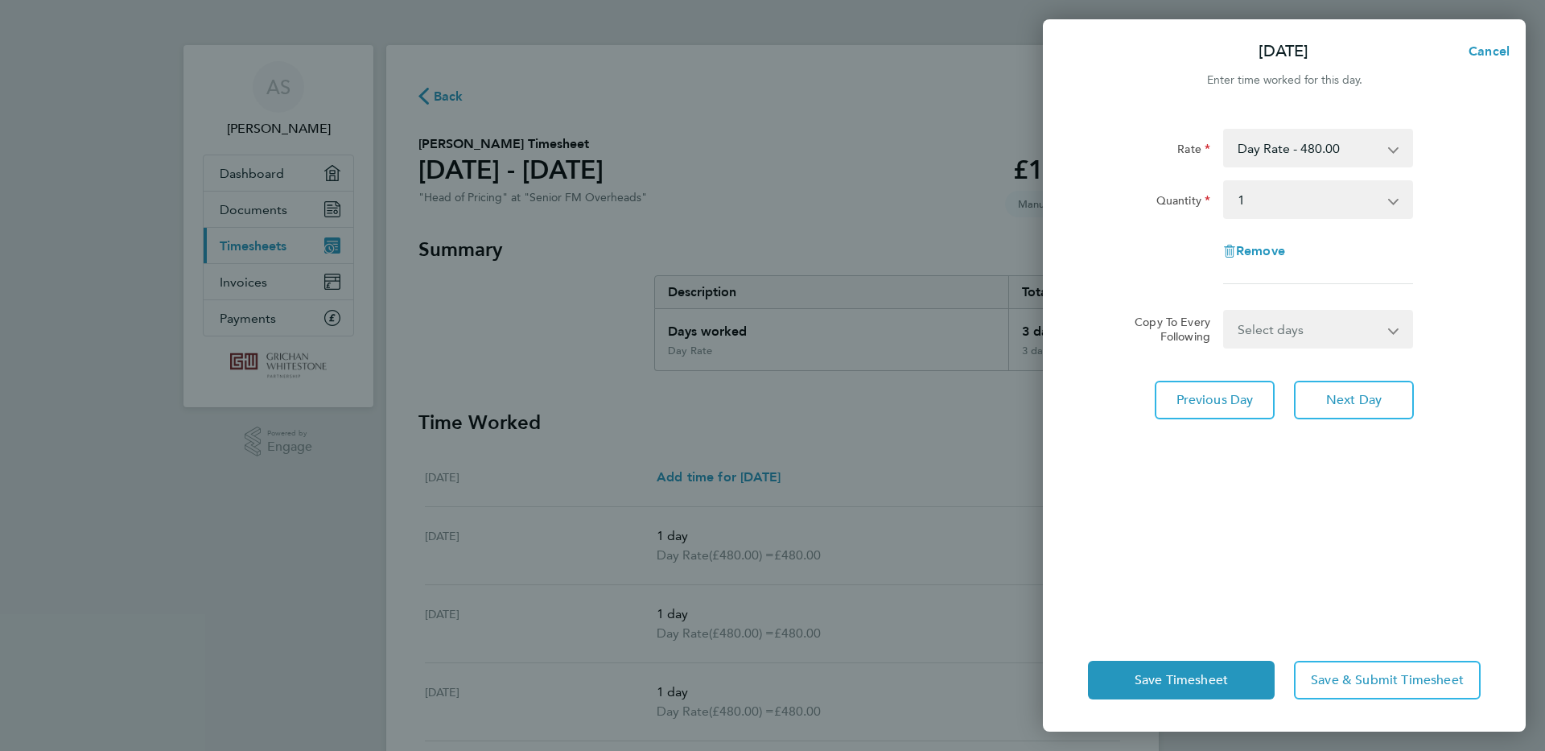
click at [1396, 328] on app-icon-cross-button at bounding box center [1403, 328] width 19 height 35
click at [1303, 329] on select "Select days Day Weekend (Sat-Sun) [DATE] [DATE]" at bounding box center [1309, 328] width 169 height 35
click at [1466, 328] on div "Copy To Every Following Select days Day Weekend (Sat-Sun) [DATE] [DATE]" at bounding box center [1285, 329] width 406 height 39
click at [1353, 399] on span "Next Day" at bounding box center [1354, 400] width 56 height 16
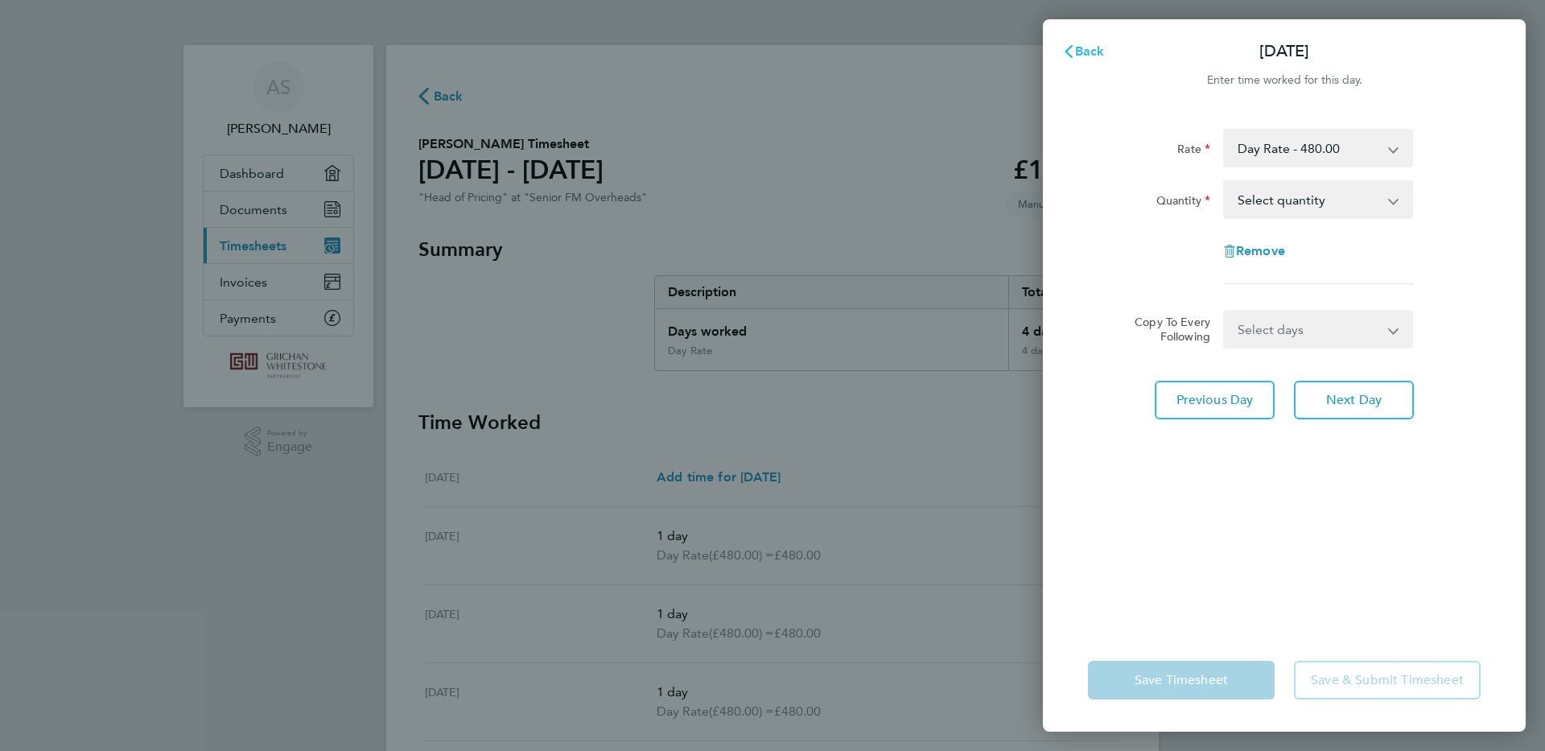
click at [1085, 52] on span "Back" at bounding box center [1090, 50] width 30 height 15
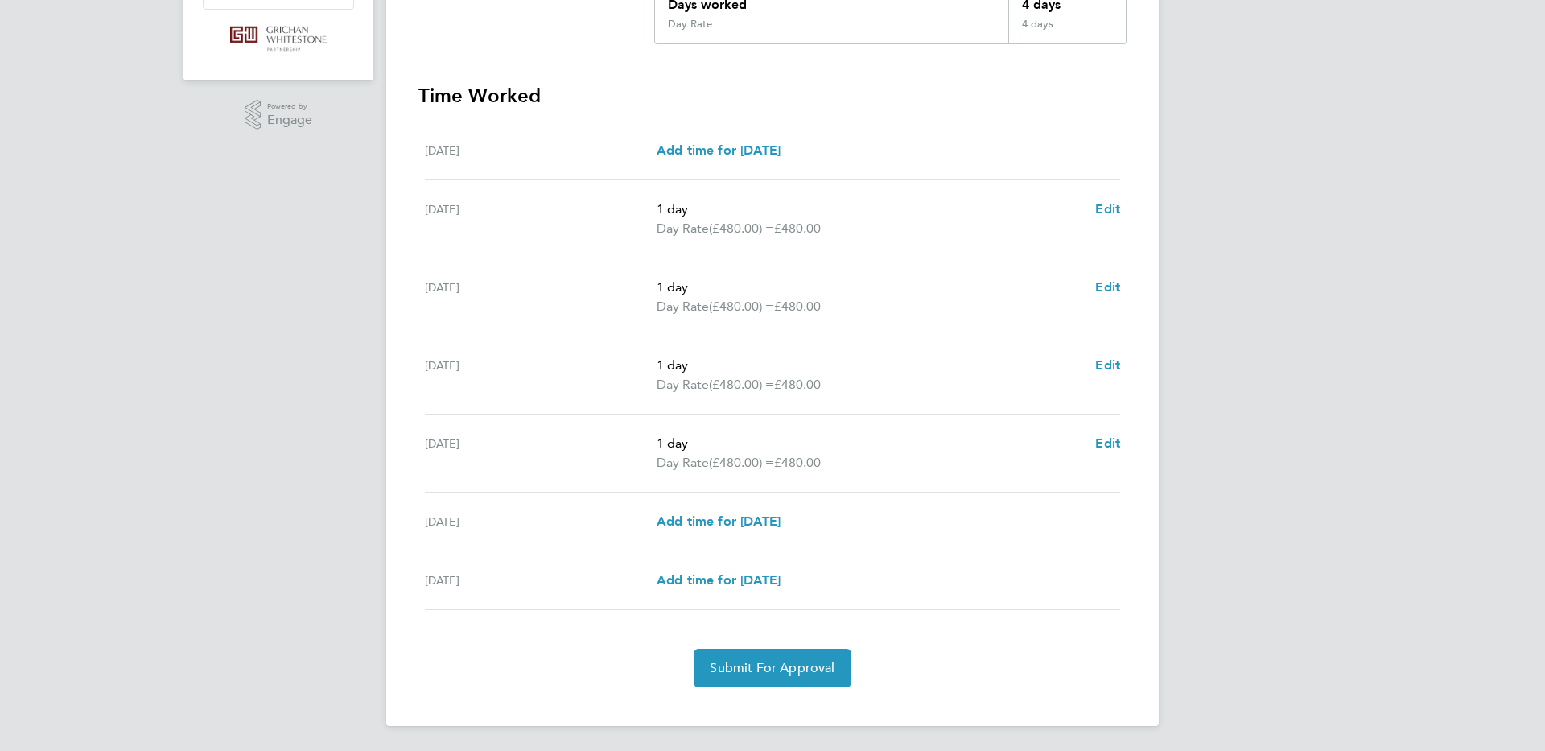
scroll to position [328, 0]
click at [767, 667] on span "Submit For Approval" at bounding box center [772, 667] width 125 height 16
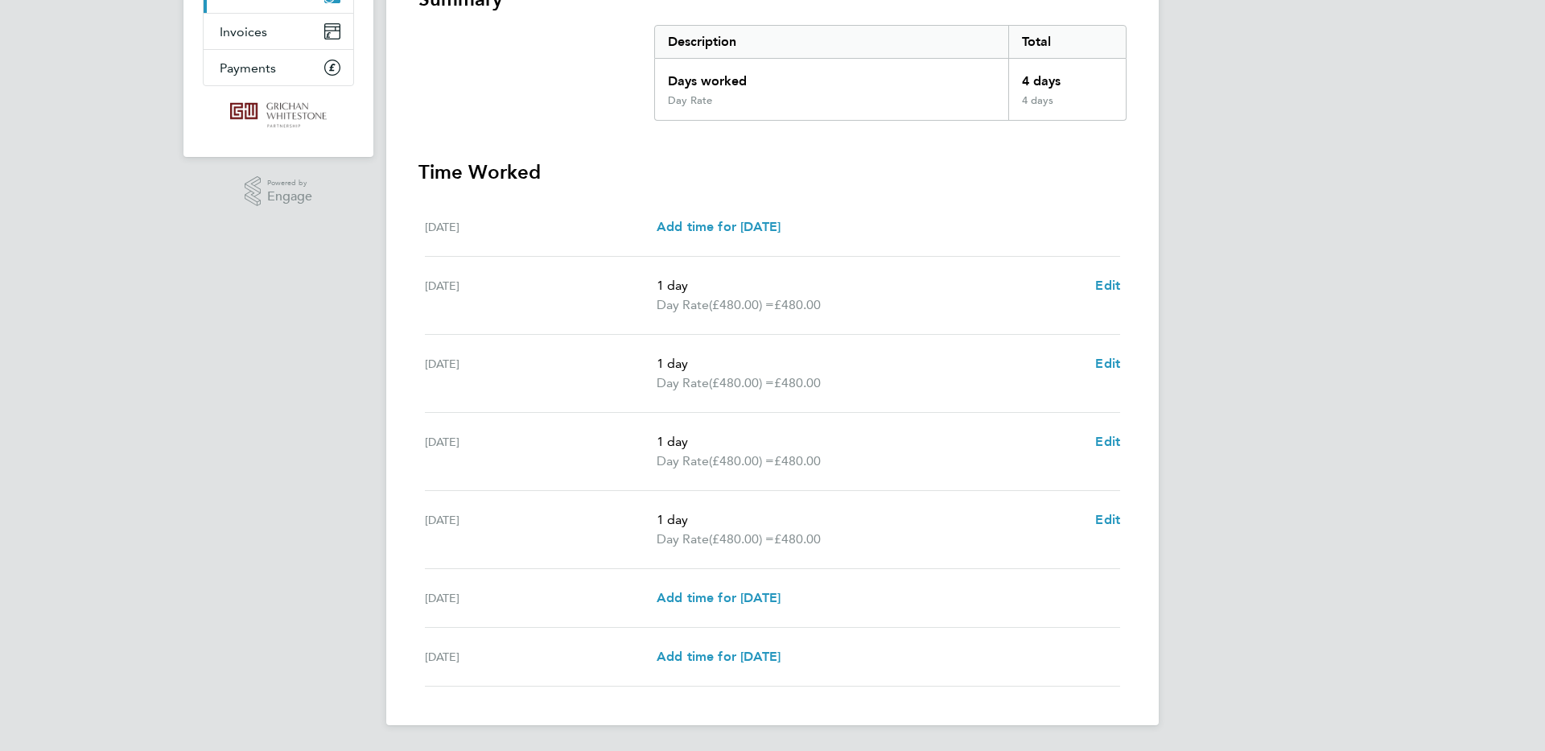
scroll to position [228, 0]
